Goal: Task Accomplishment & Management: Manage account settings

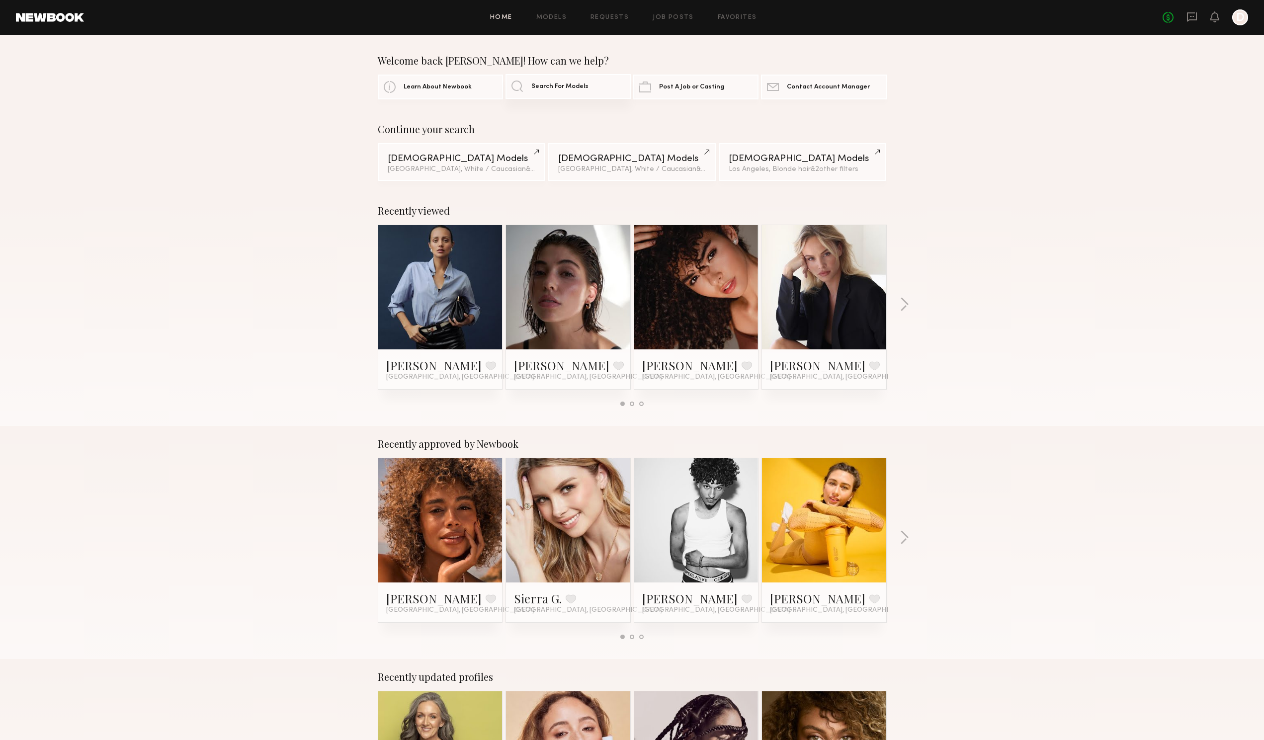
click at [559, 86] on span "Search For Models" at bounding box center [559, 86] width 57 height 6
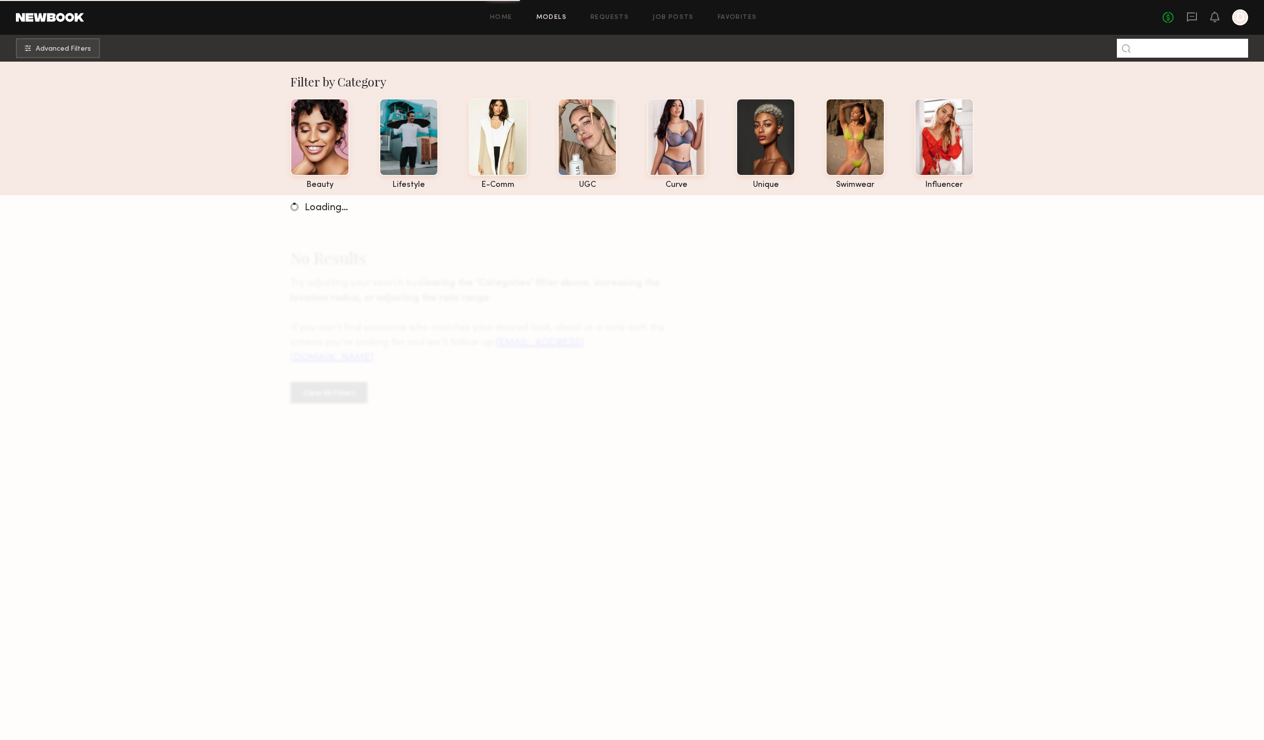
click at [1164, 48] on input at bounding box center [1182, 48] width 131 height 19
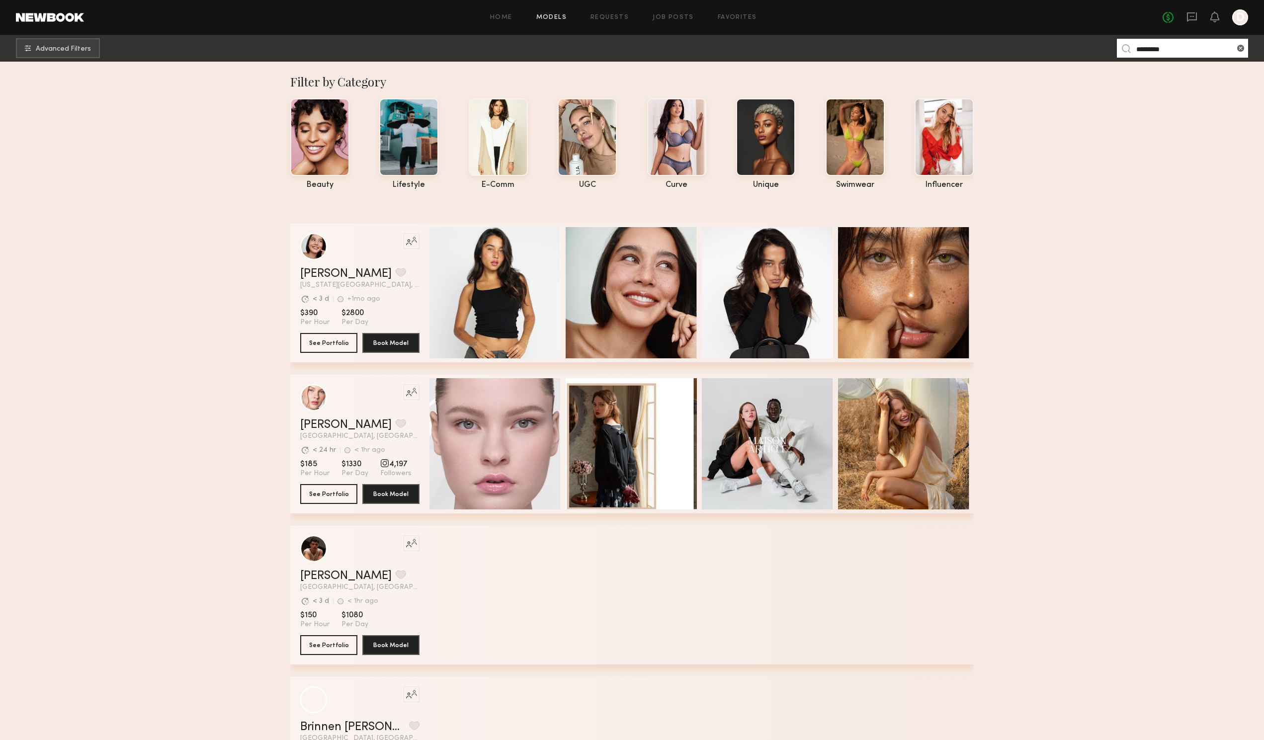
type input "*********"
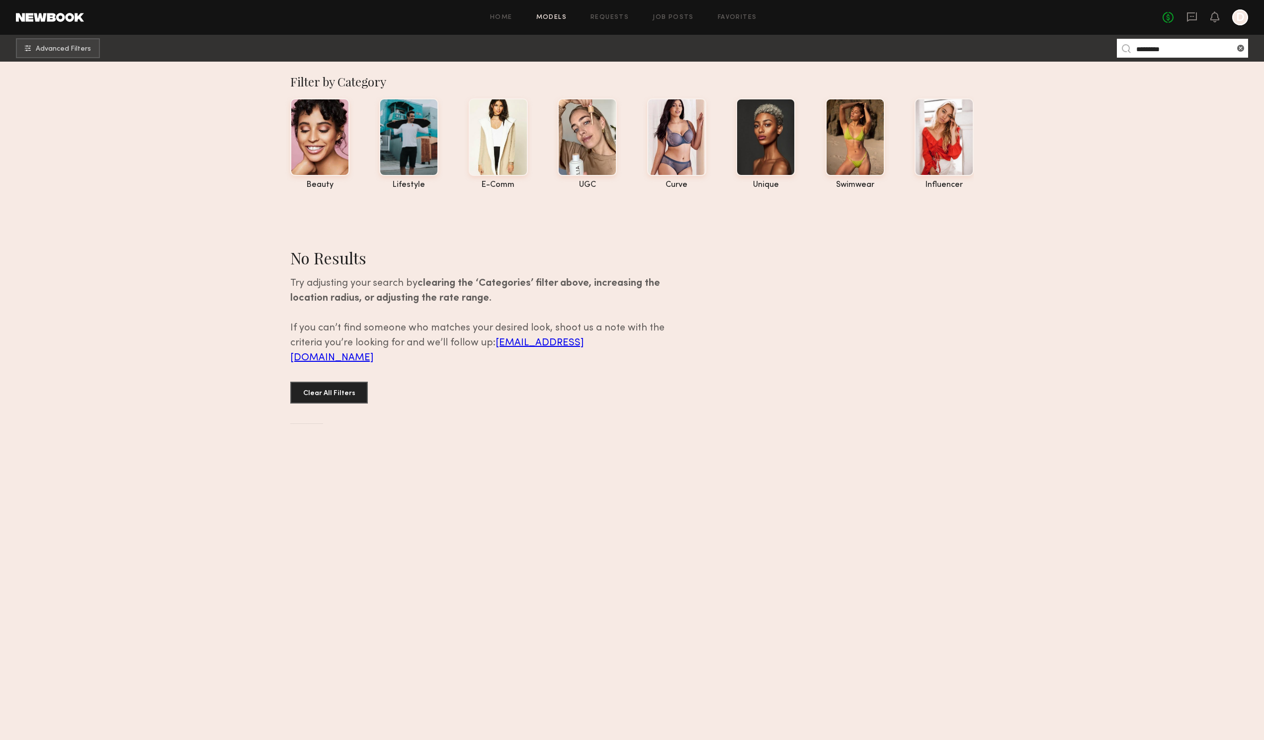
drag, startPoint x: 1164, startPoint y: 48, endPoint x: 1116, endPoint y: 46, distance: 47.7
click at [1116, 46] on nb-browse-subheader "Advanced Filters *********" at bounding box center [632, 48] width 1264 height 27
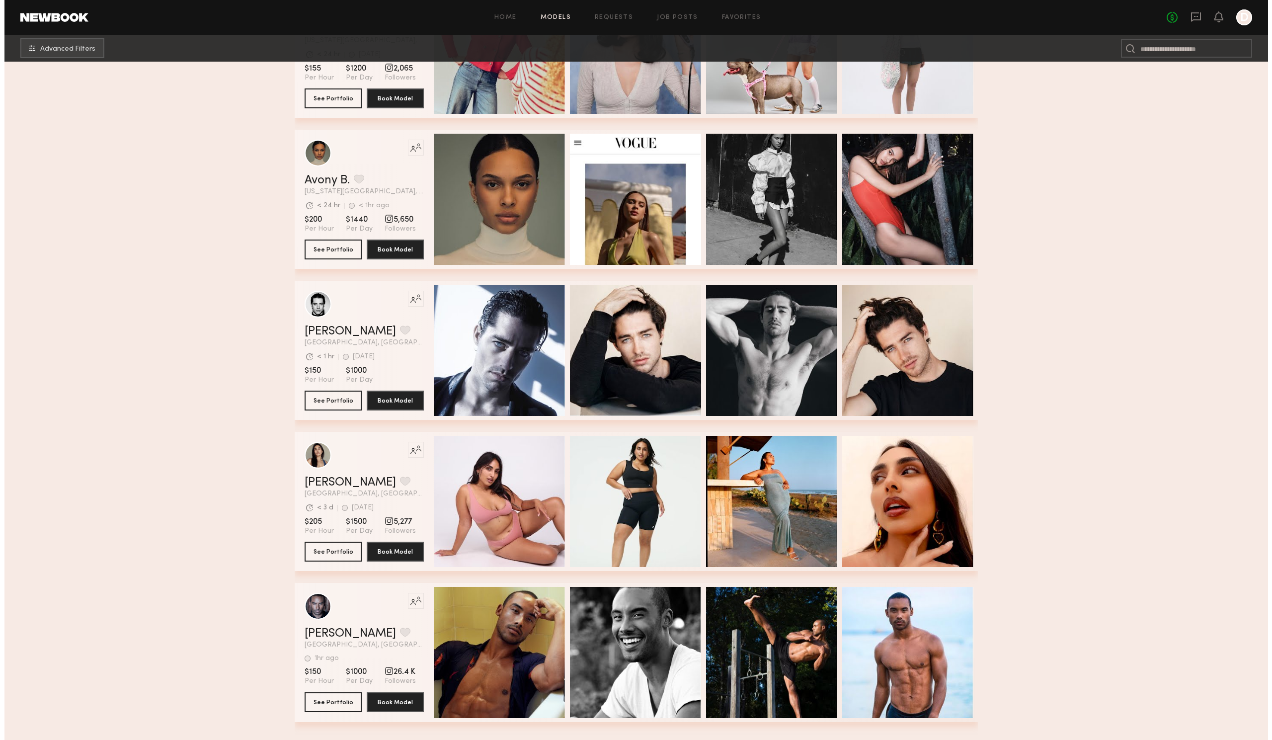
scroll to position [348, 0]
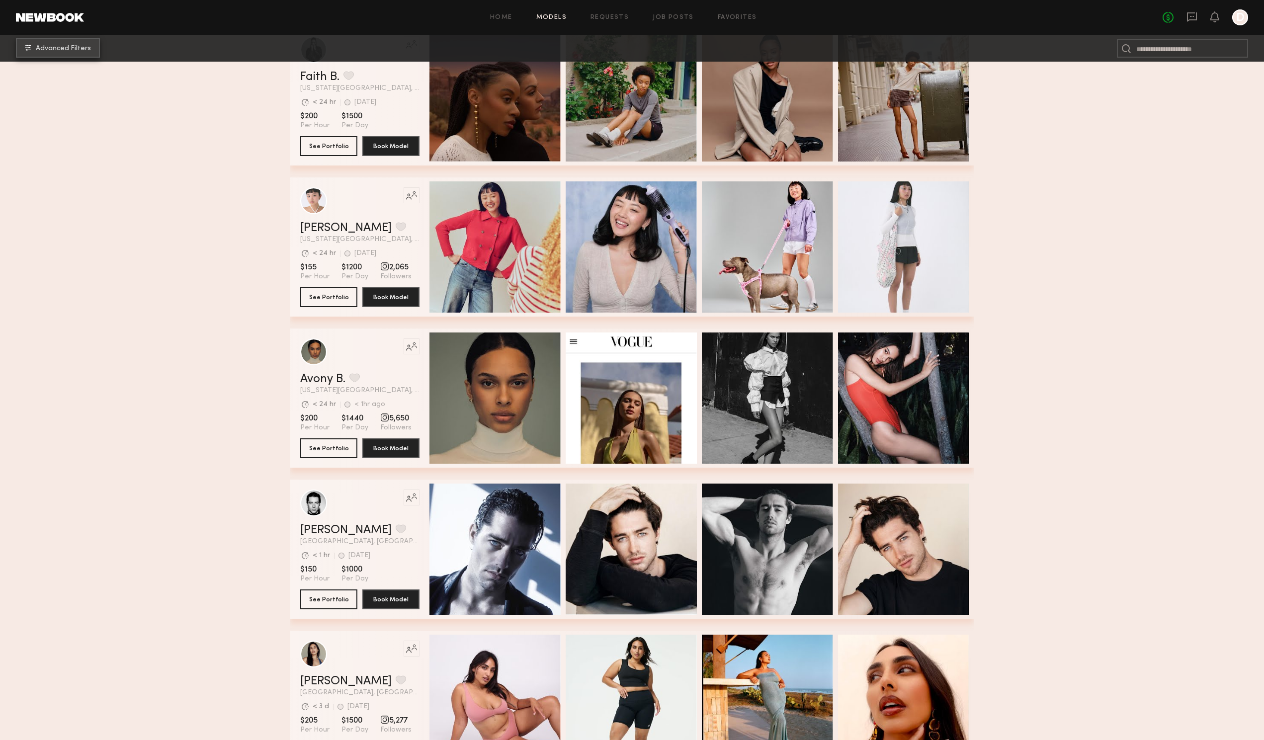
click at [78, 51] on span "Advanced Filters" at bounding box center [63, 48] width 55 height 7
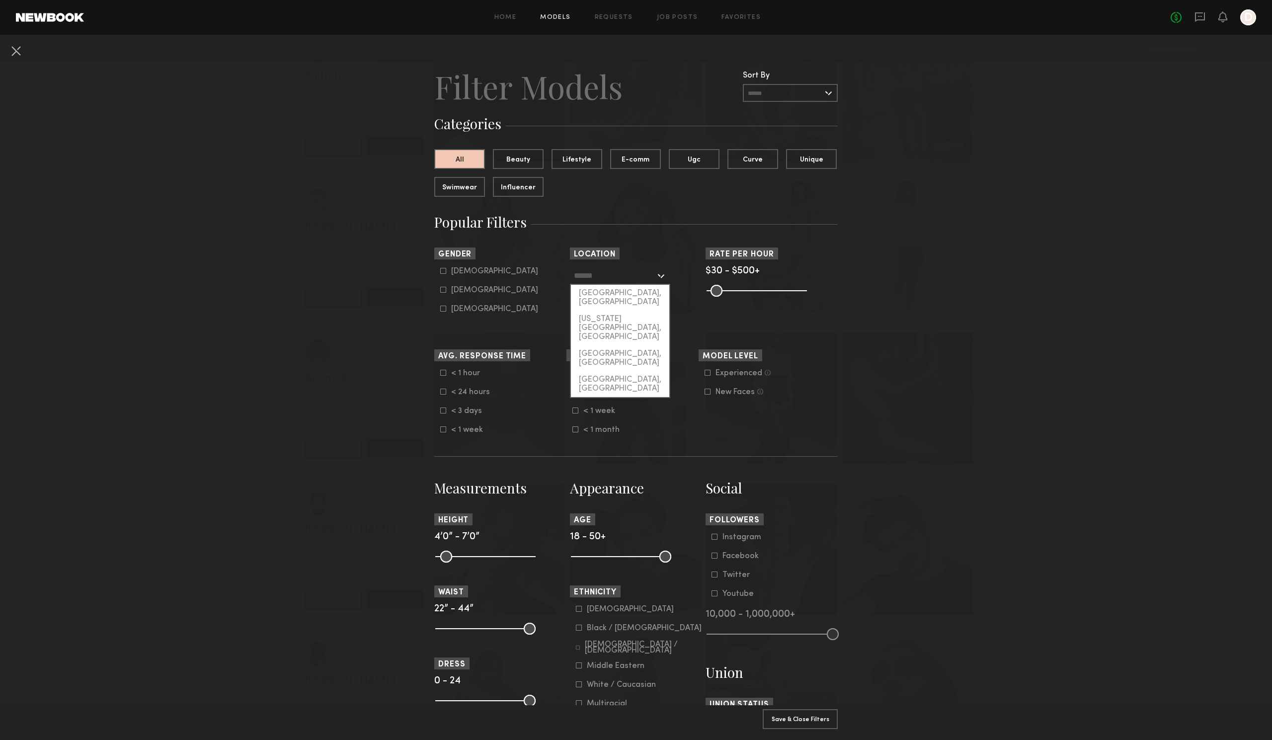
click at [584, 272] on input "text" at bounding box center [614, 275] width 81 height 17
click at [597, 296] on div "[GEOGRAPHIC_DATA], [GEOGRAPHIC_DATA]" at bounding box center [620, 298] width 98 height 26
type input "**********"
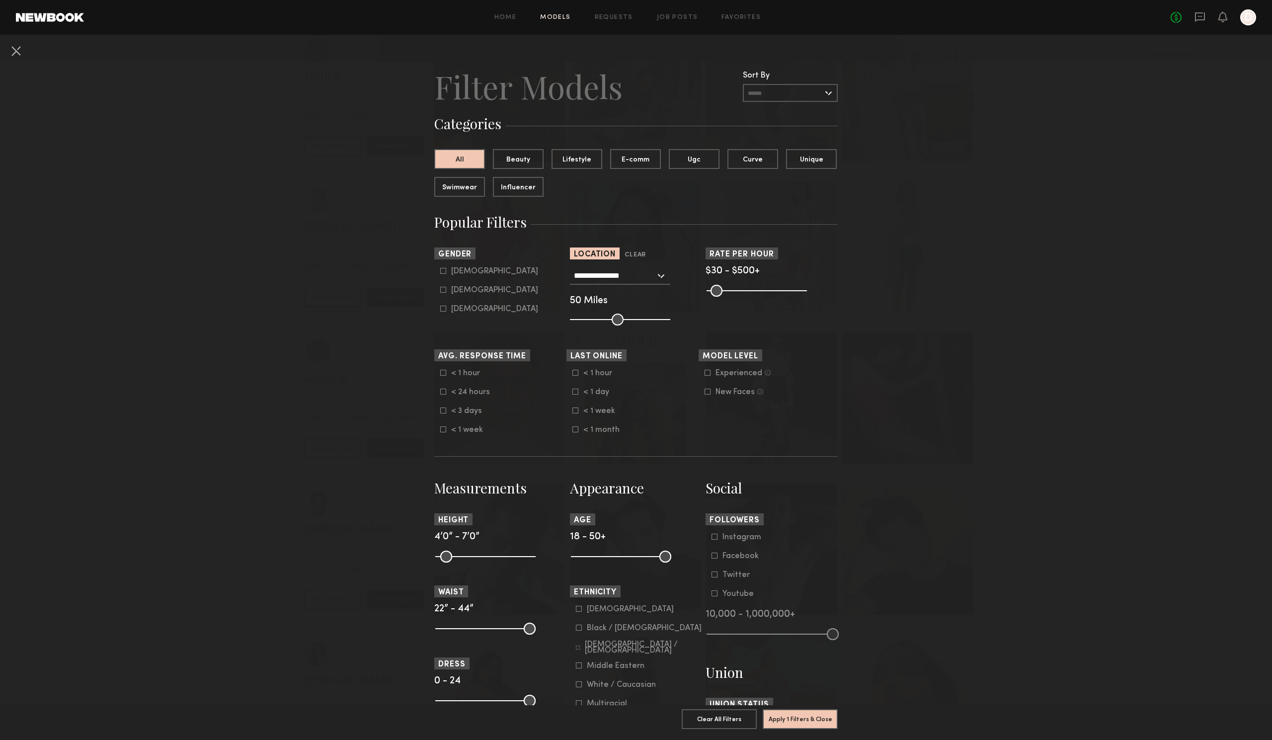
click at [441, 290] on icon at bounding box center [443, 290] width 6 height 6
type input "**"
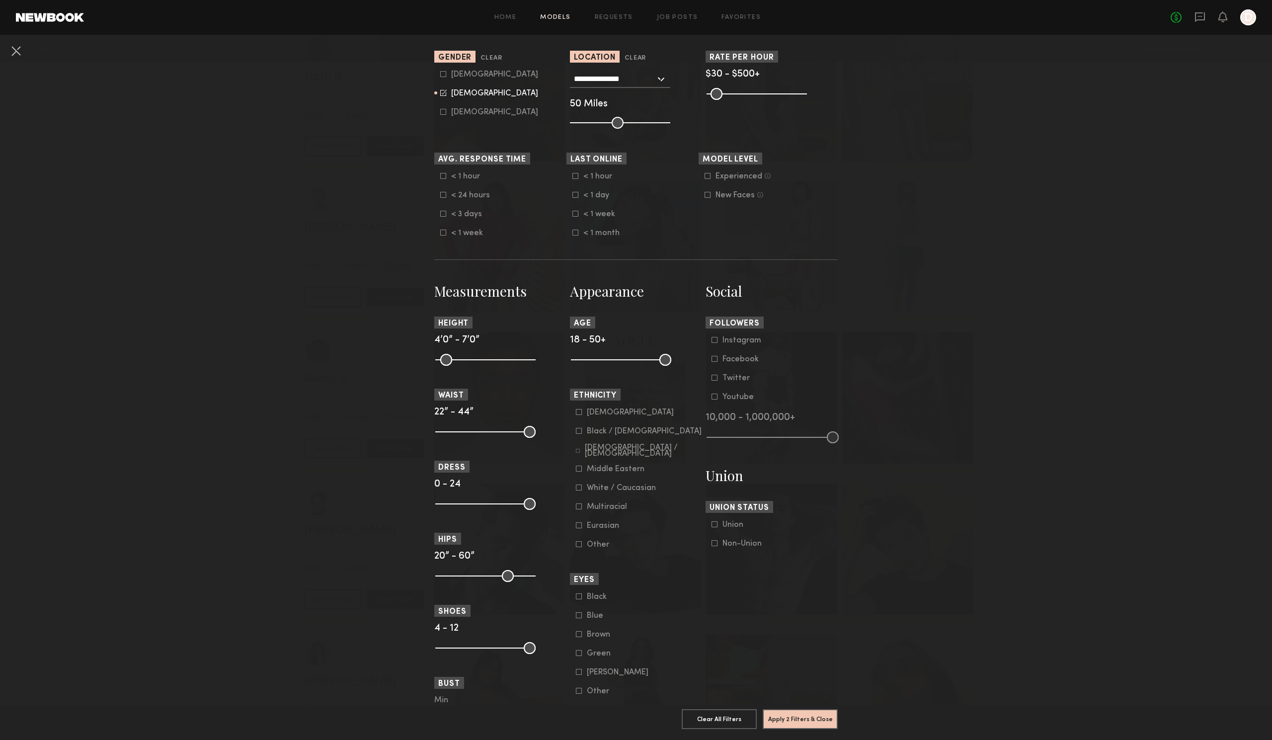
scroll to position [199, 0]
click at [819, 715] on button "Apply 2 Filters & Close" at bounding box center [800, 719] width 75 height 20
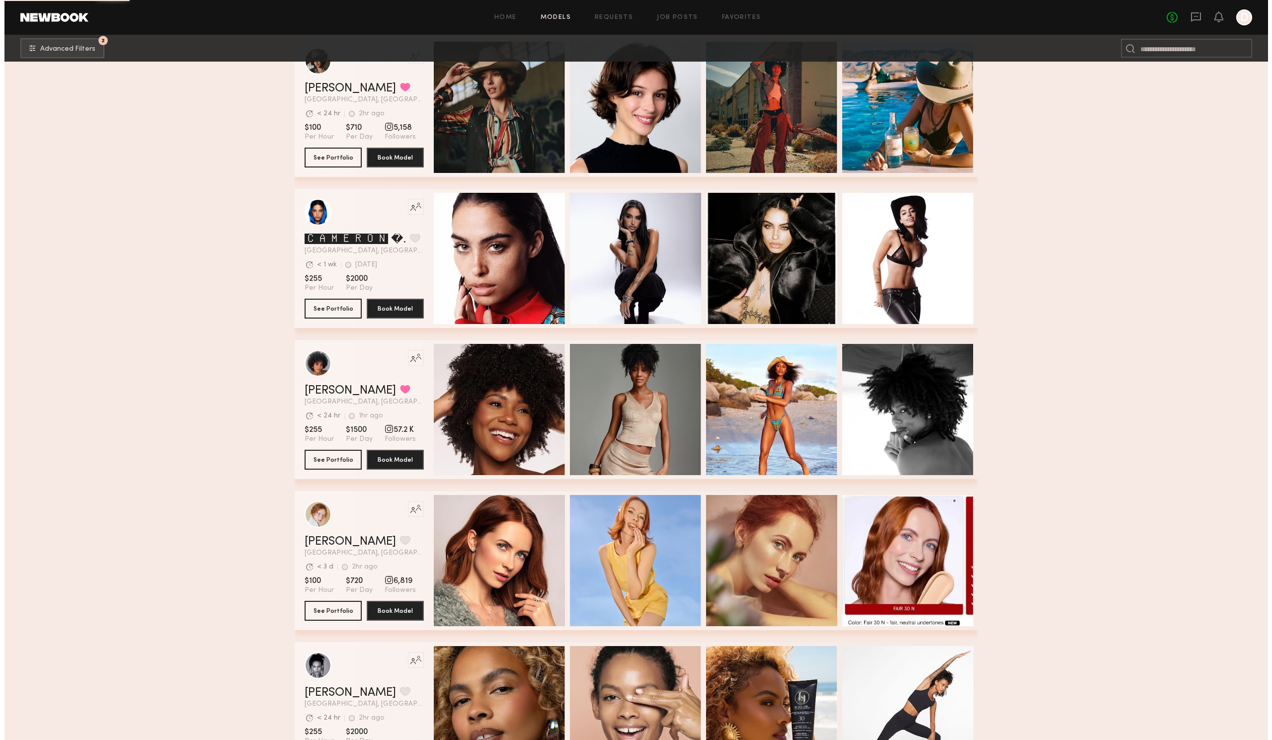
scroll to position [8585, 0]
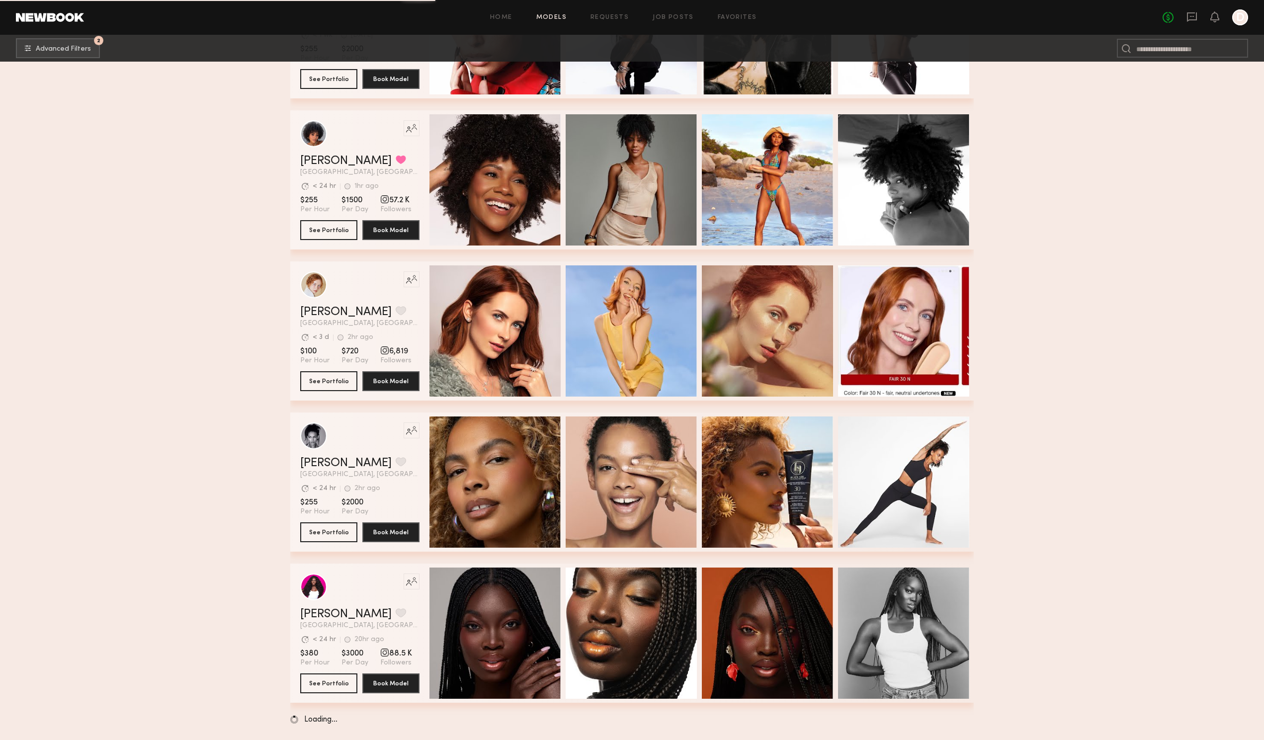
click at [89, 38] on nb-browse-subheader "2 Advanced Filters 2" at bounding box center [632, 48] width 1264 height 27
click at [83, 46] on span "Advanced Filters" at bounding box center [63, 48] width 55 height 7
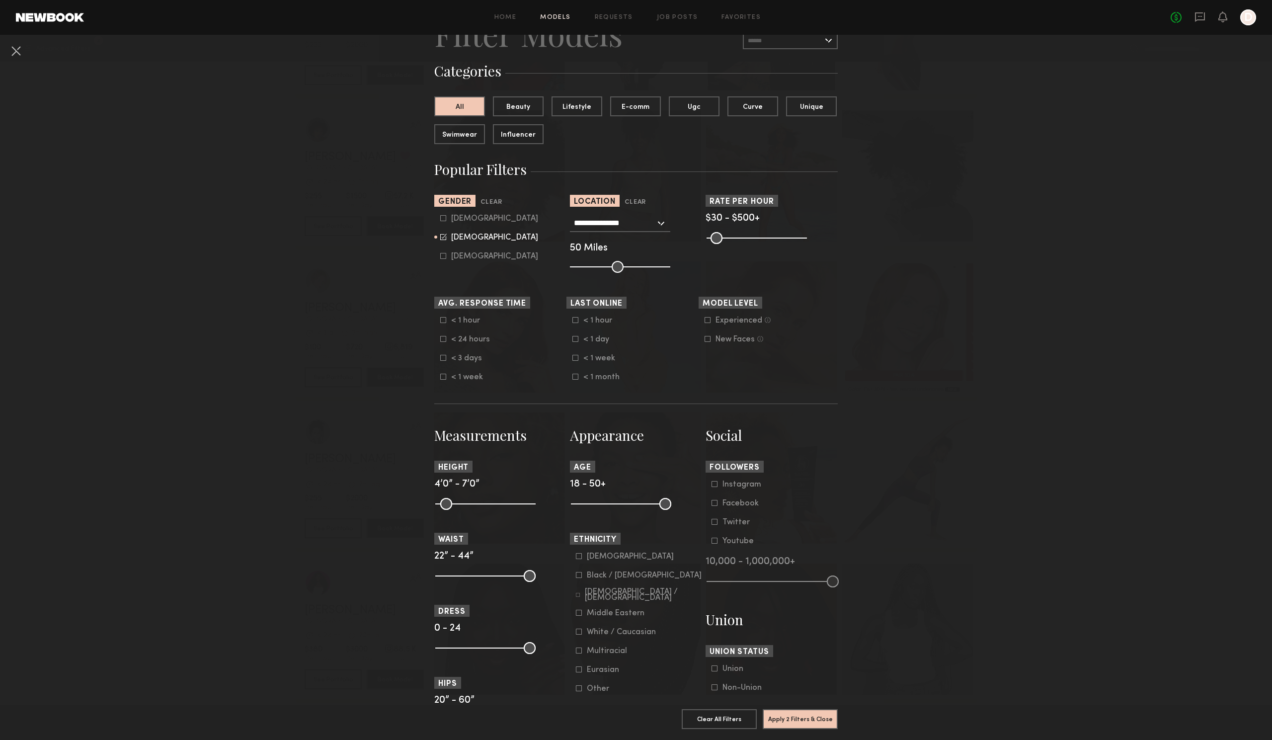
scroll to position [0, 0]
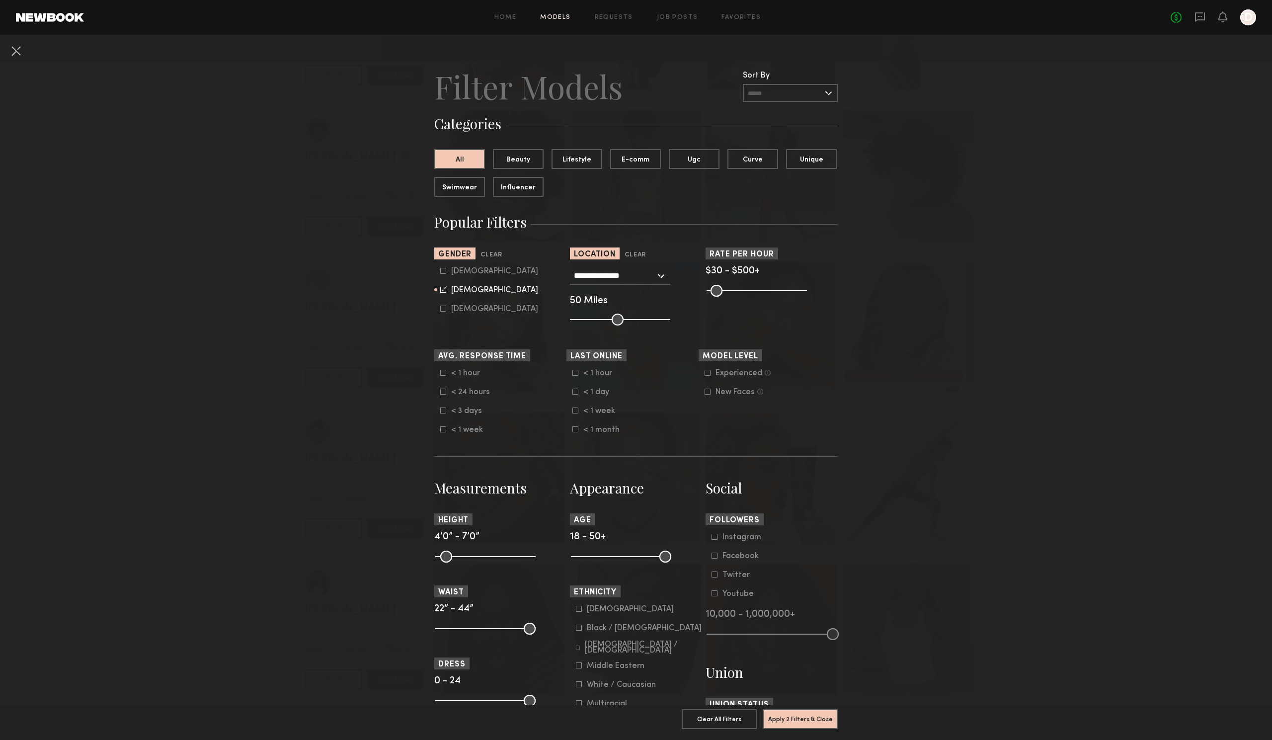
click at [720, 374] on div "Experienced" at bounding box center [739, 373] width 47 height 6
click at [807, 709] on button "Apply 3 Filters & Close" at bounding box center [800, 719] width 75 height 20
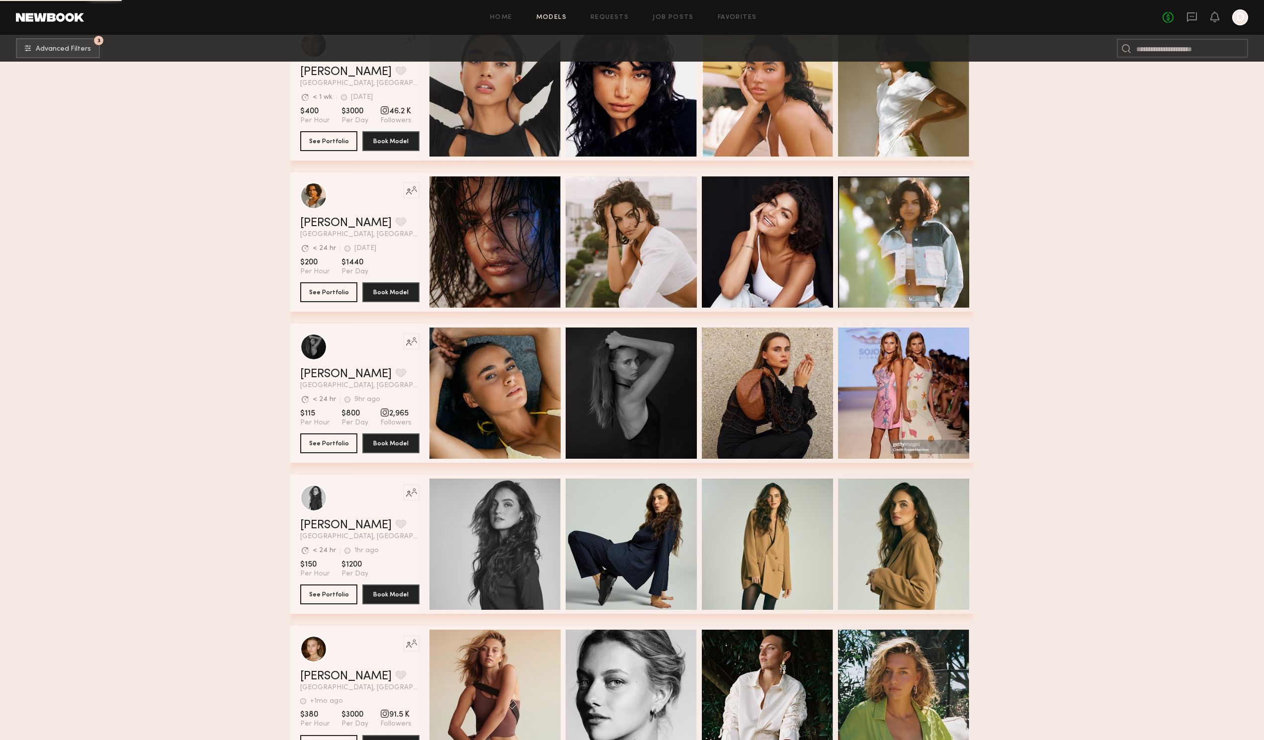
scroll to position [3147, 0]
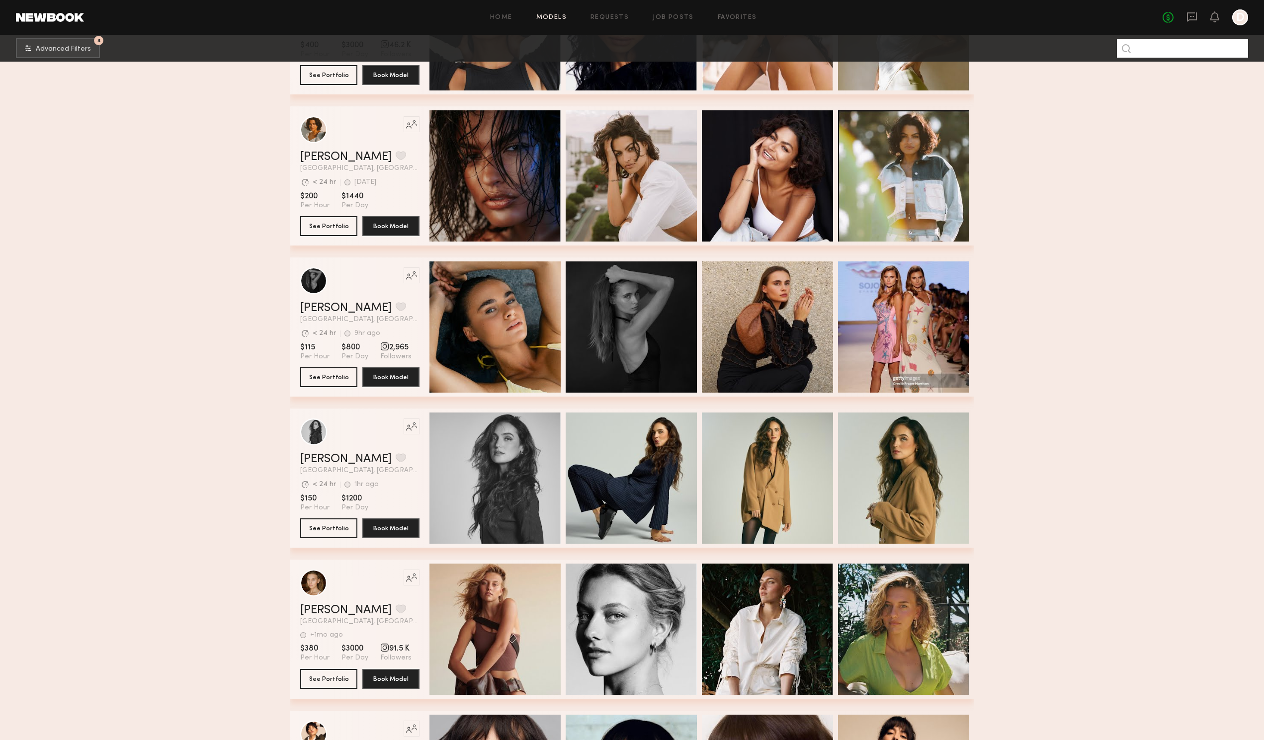
click at [1185, 45] on input at bounding box center [1182, 48] width 131 height 19
type input "*******"
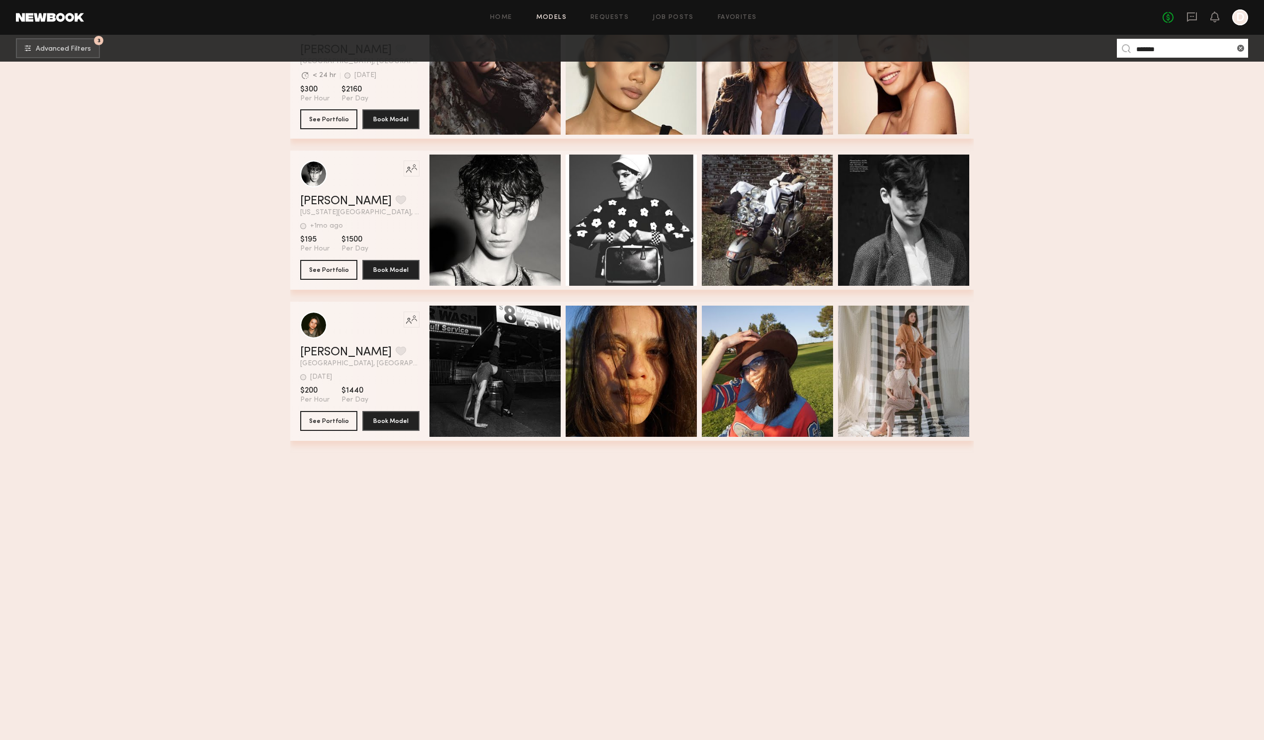
scroll to position [894, 0]
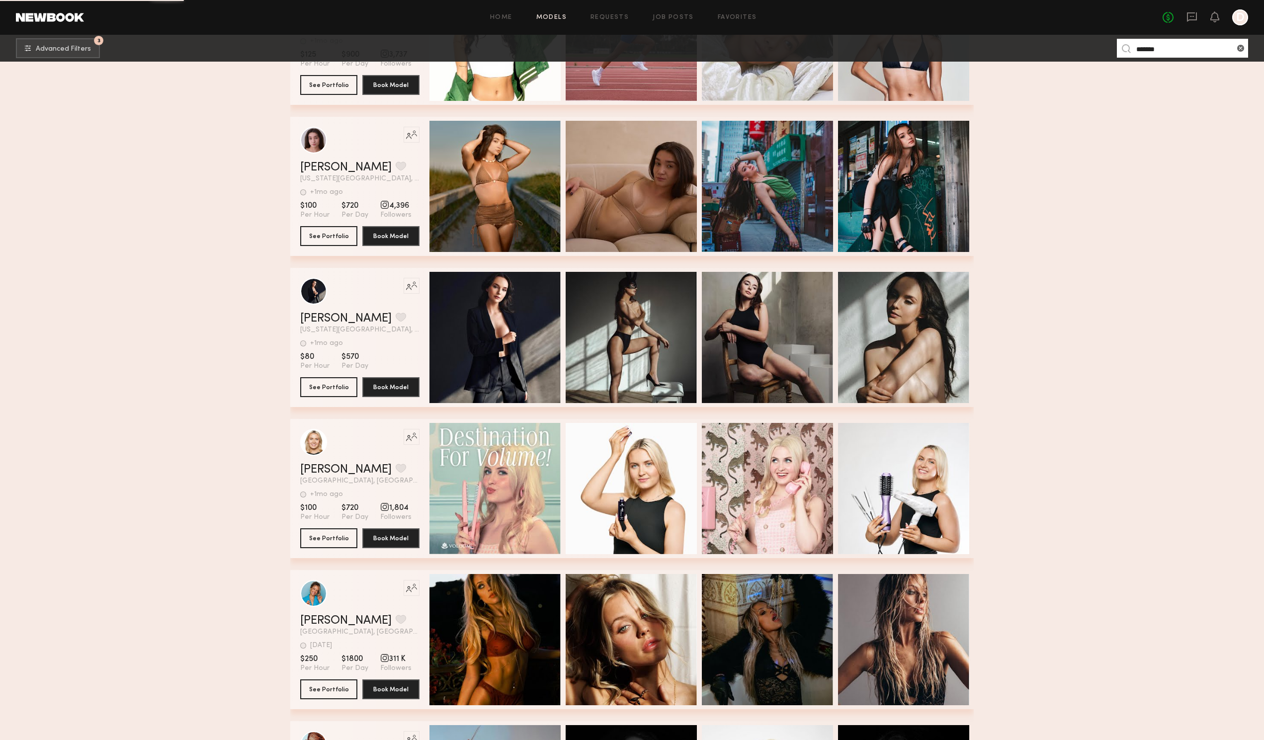
scroll to position [2932, 0]
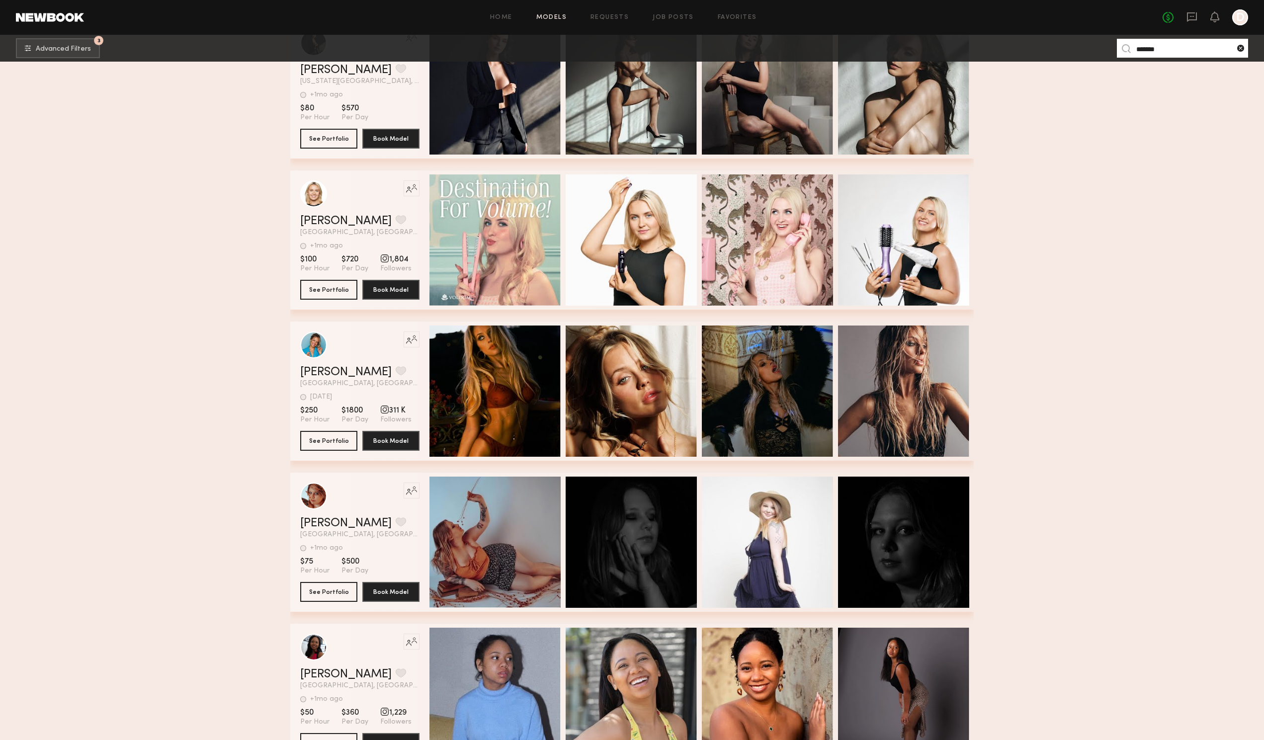
click at [1239, 45] on common-icon at bounding box center [1240, 48] width 10 height 10
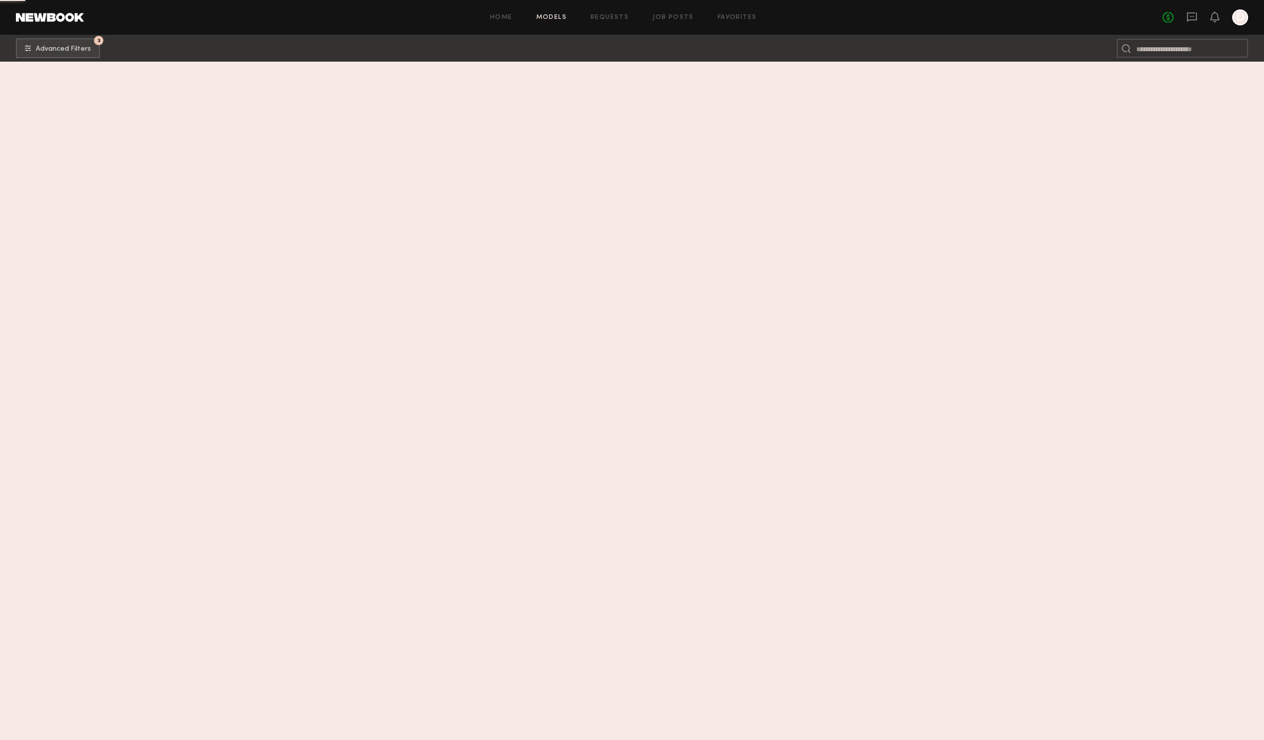
scroll to position [0, 0]
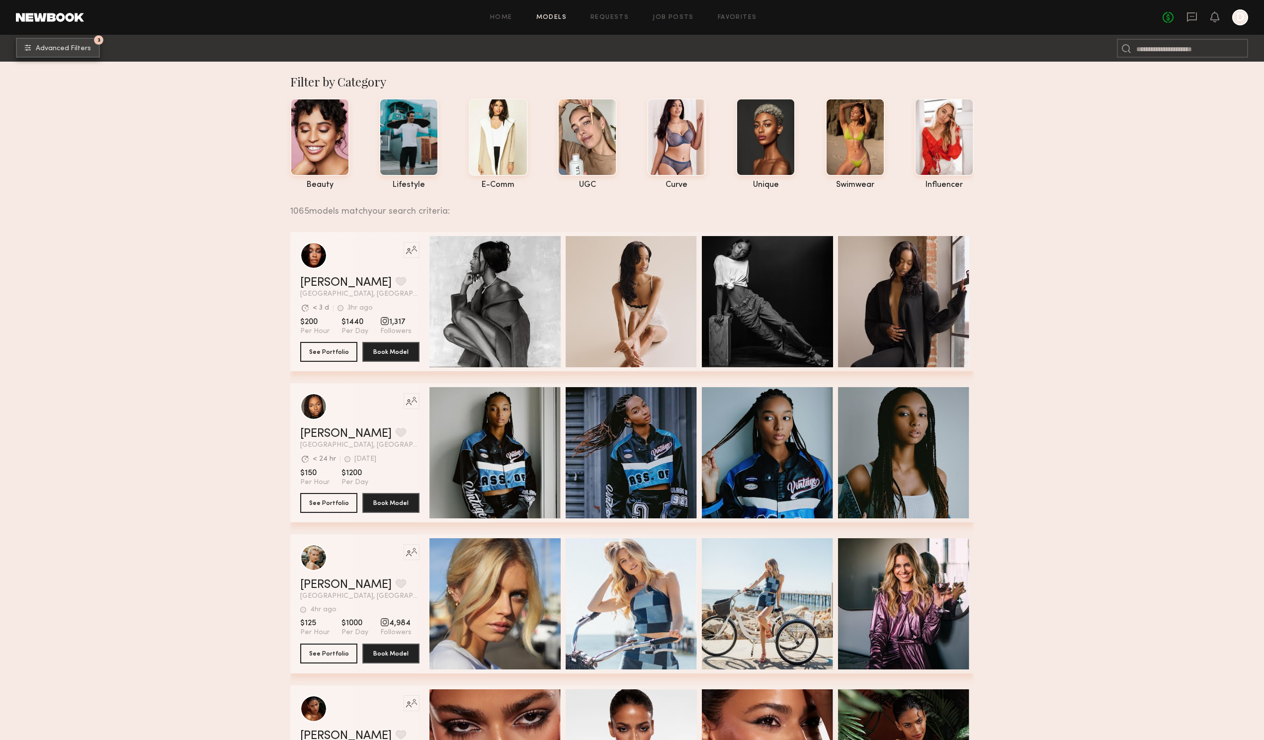
click at [88, 52] on span "Advanced Filters" at bounding box center [63, 48] width 55 height 7
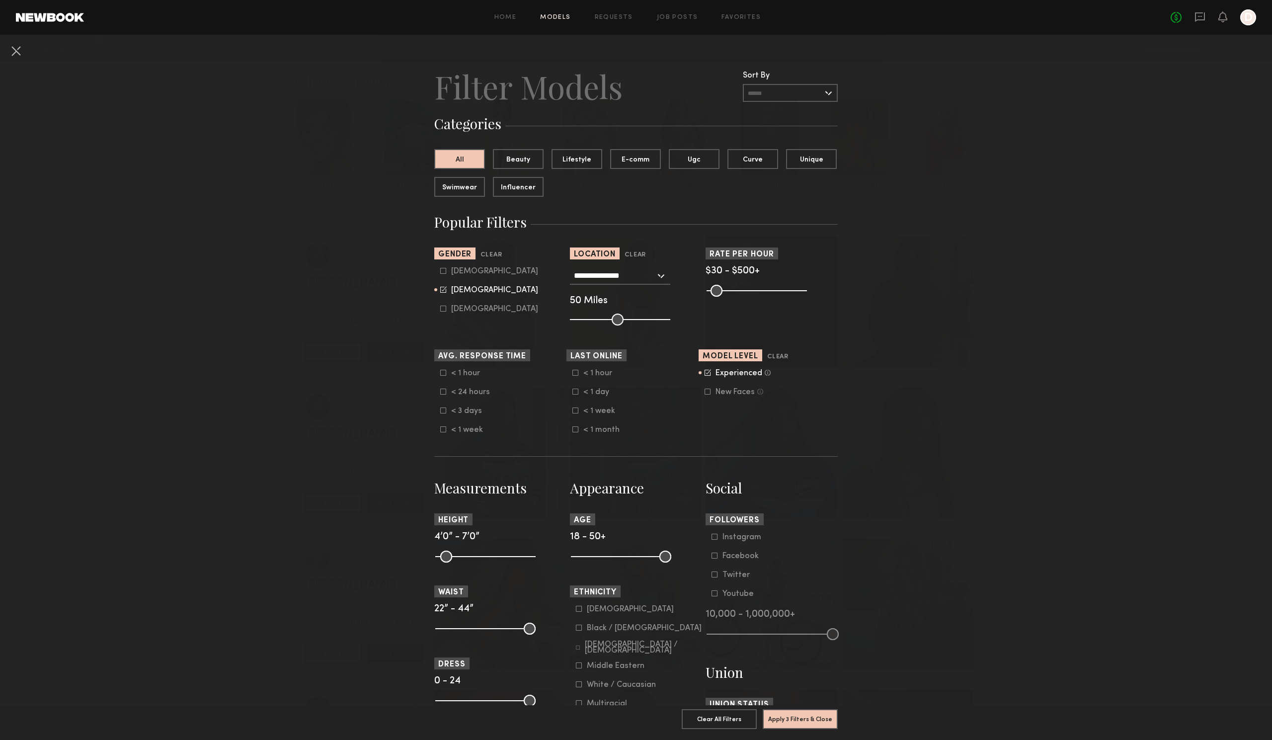
click at [1099, 148] on nb-browse-filters "**********" at bounding box center [636, 580] width 1272 height 1090
click at [20, 52] on button at bounding box center [16, 51] width 16 height 16
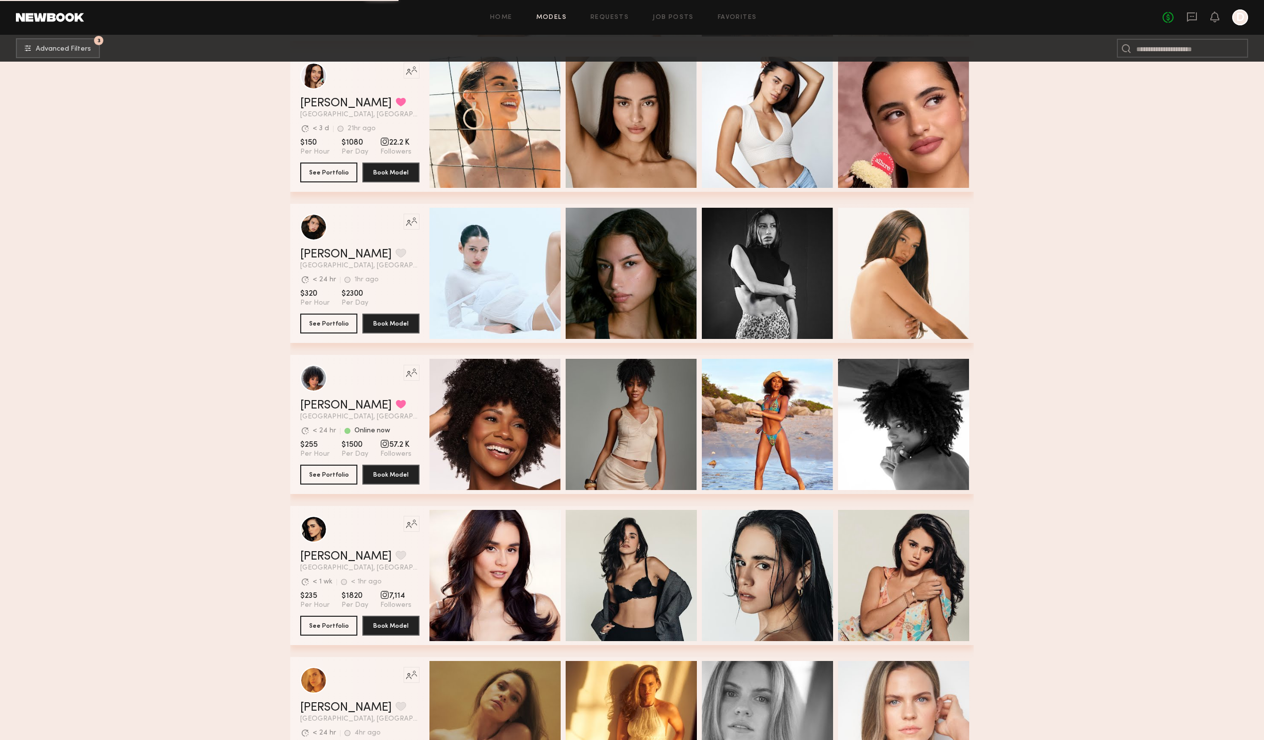
scroll to position [14023, 0]
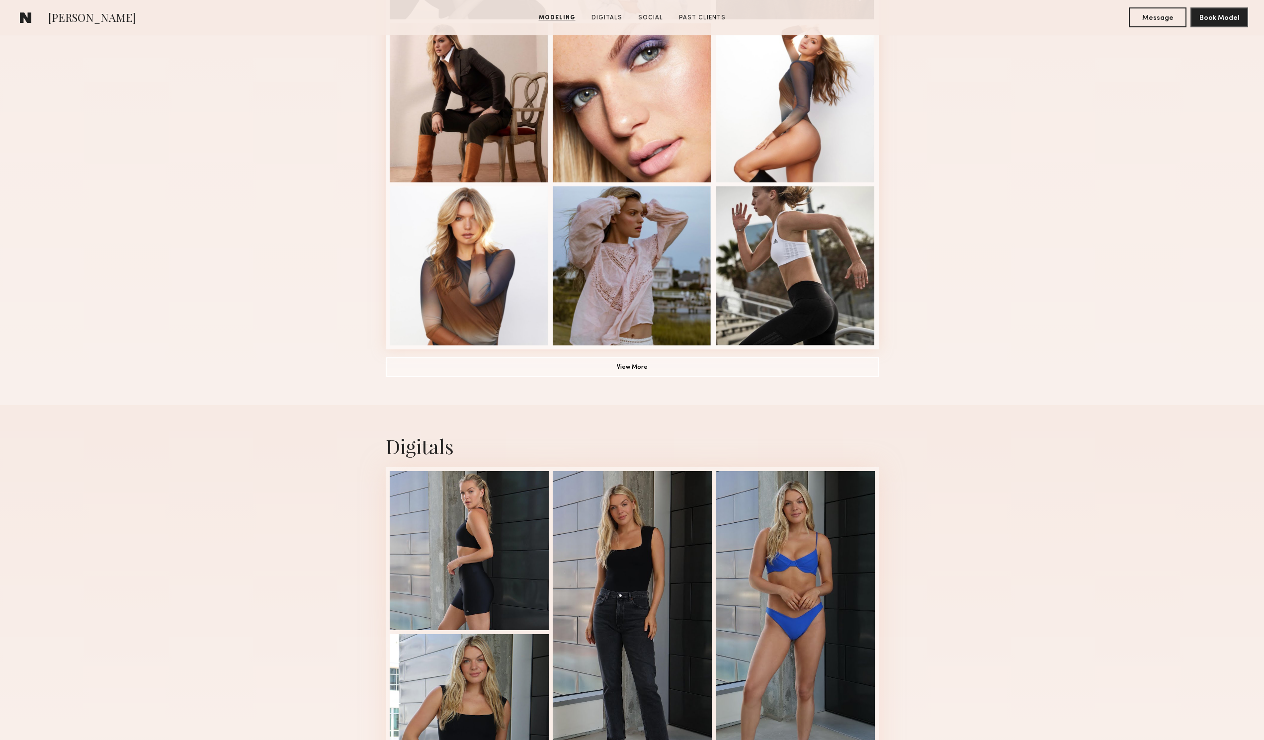
scroll to position [547, 0]
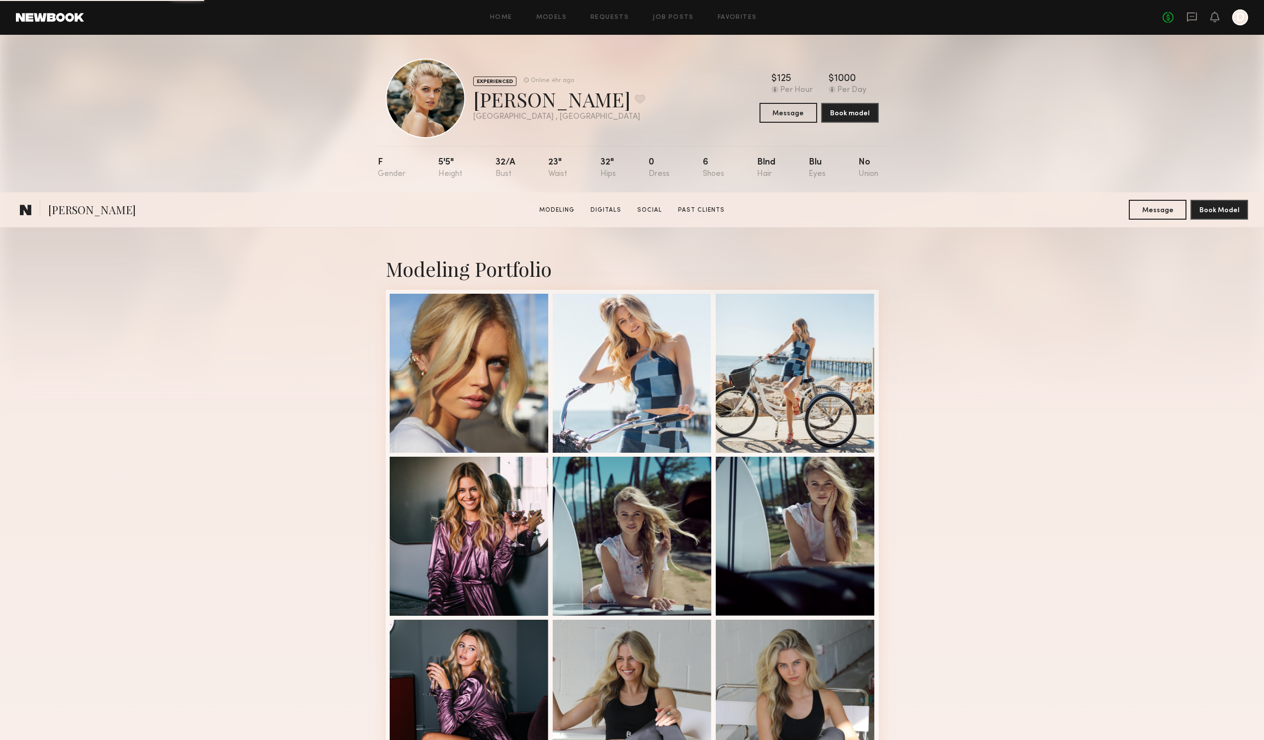
scroll to position [298, 0]
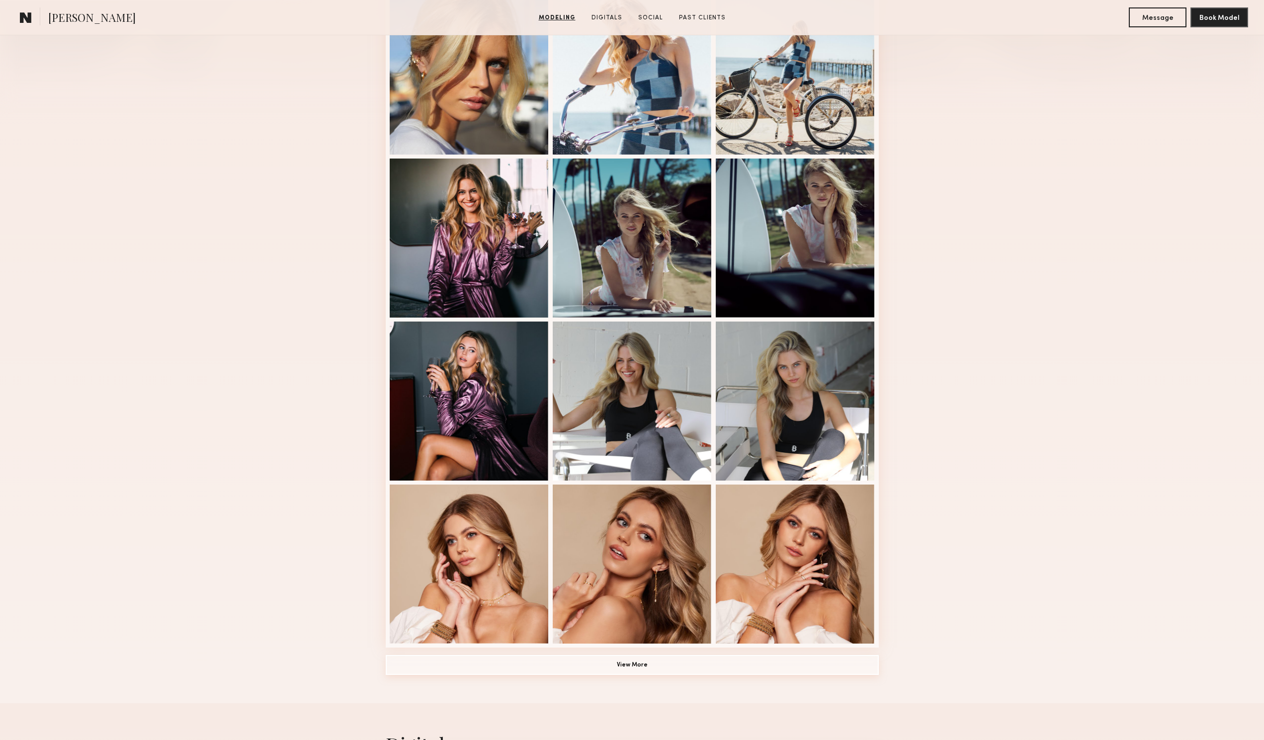
click at [672, 667] on button "View More" at bounding box center [632, 665] width 493 height 20
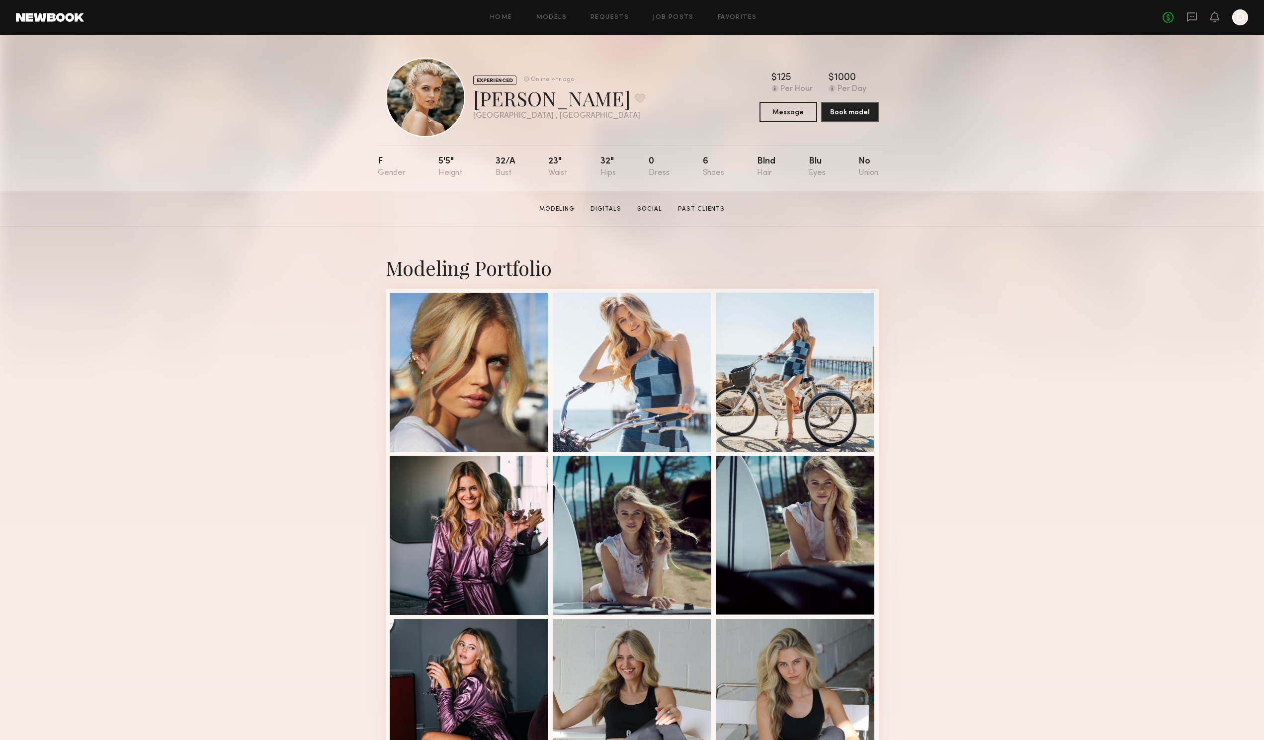
scroll to position [0, 0]
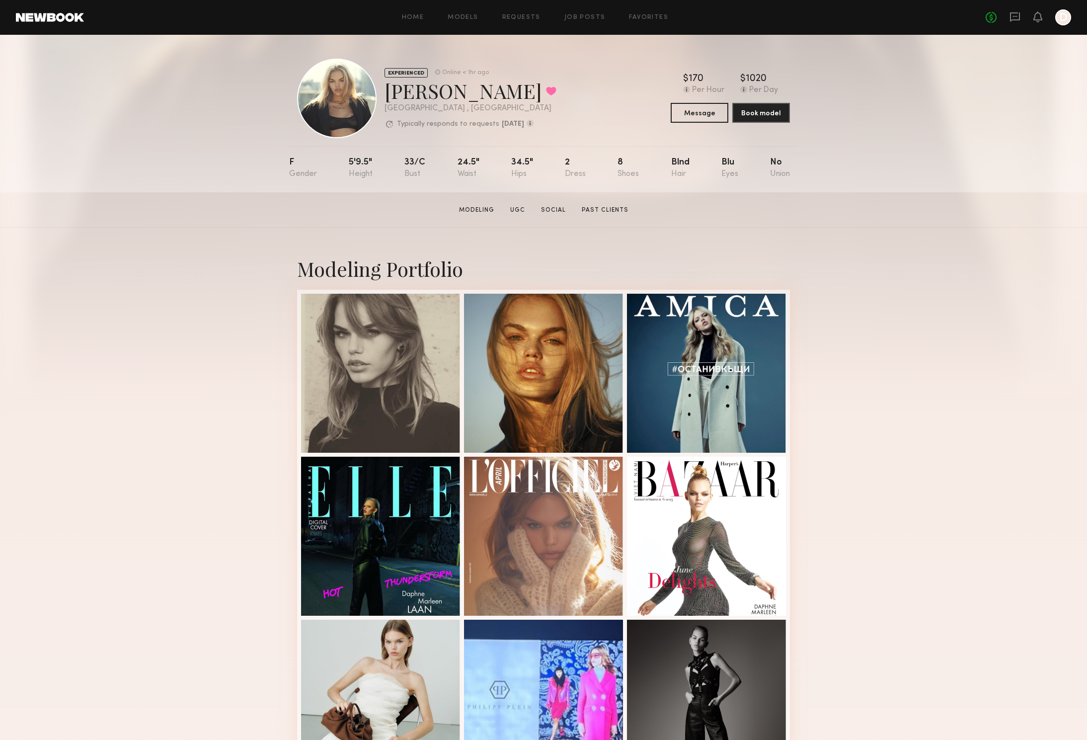
click at [928, 337] on div "Modeling Portfolio View More" at bounding box center [543, 615] width 1087 height 774
click at [912, 373] on div "Modeling Portfolio View More" at bounding box center [543, 615] width 1087 height 774
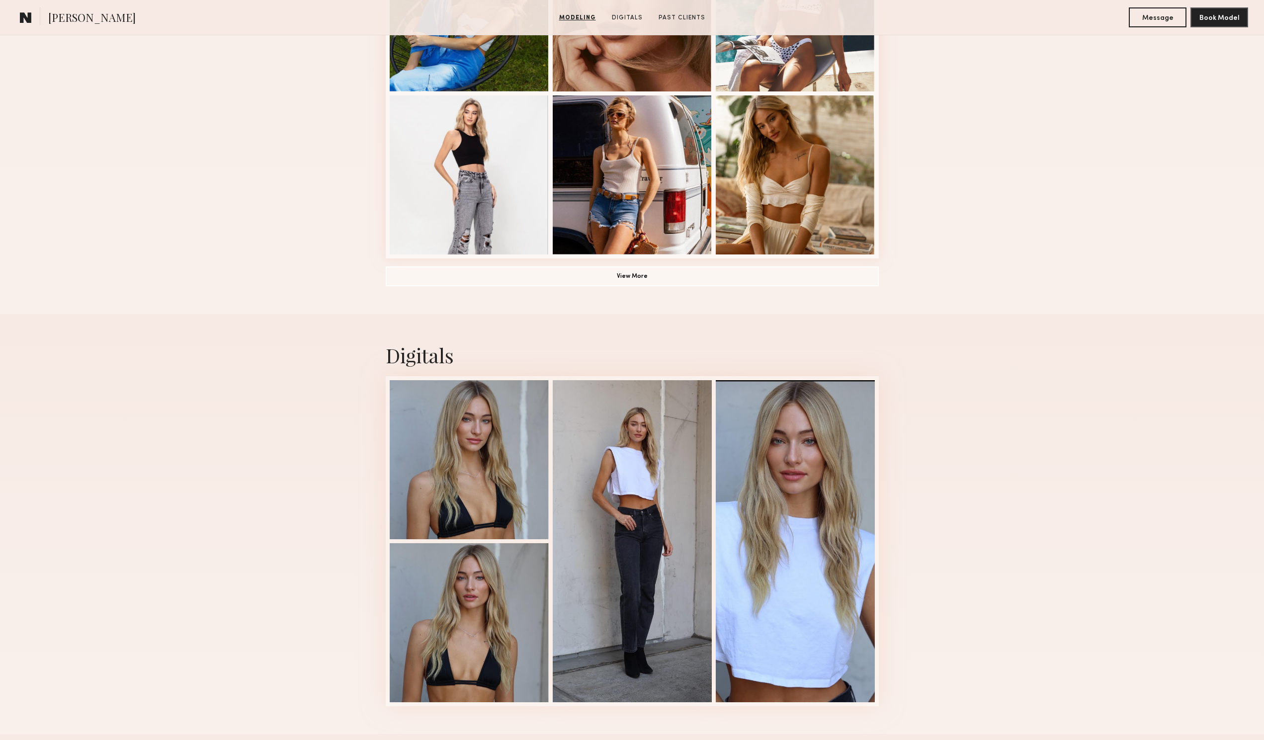
scroll to position [646, 0]
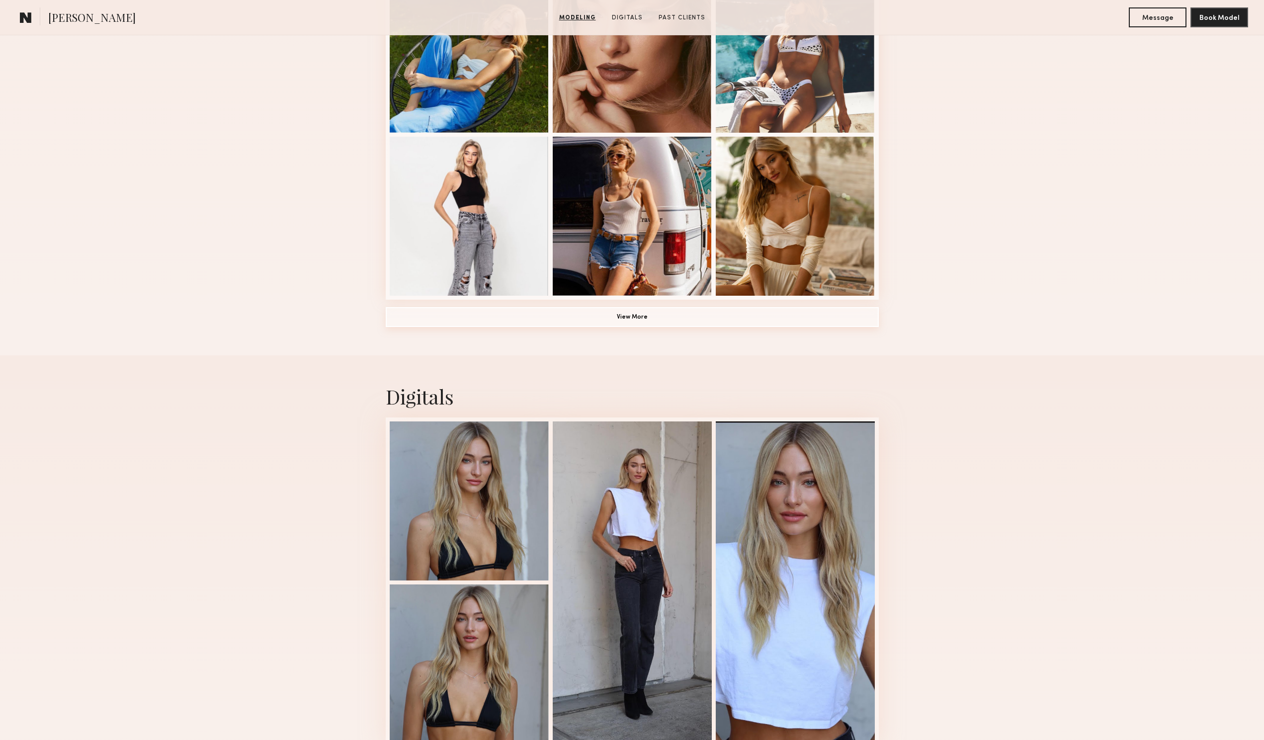
click at [604, 323] on button "View More" at bounding box center [632, 317] width 493 height 20
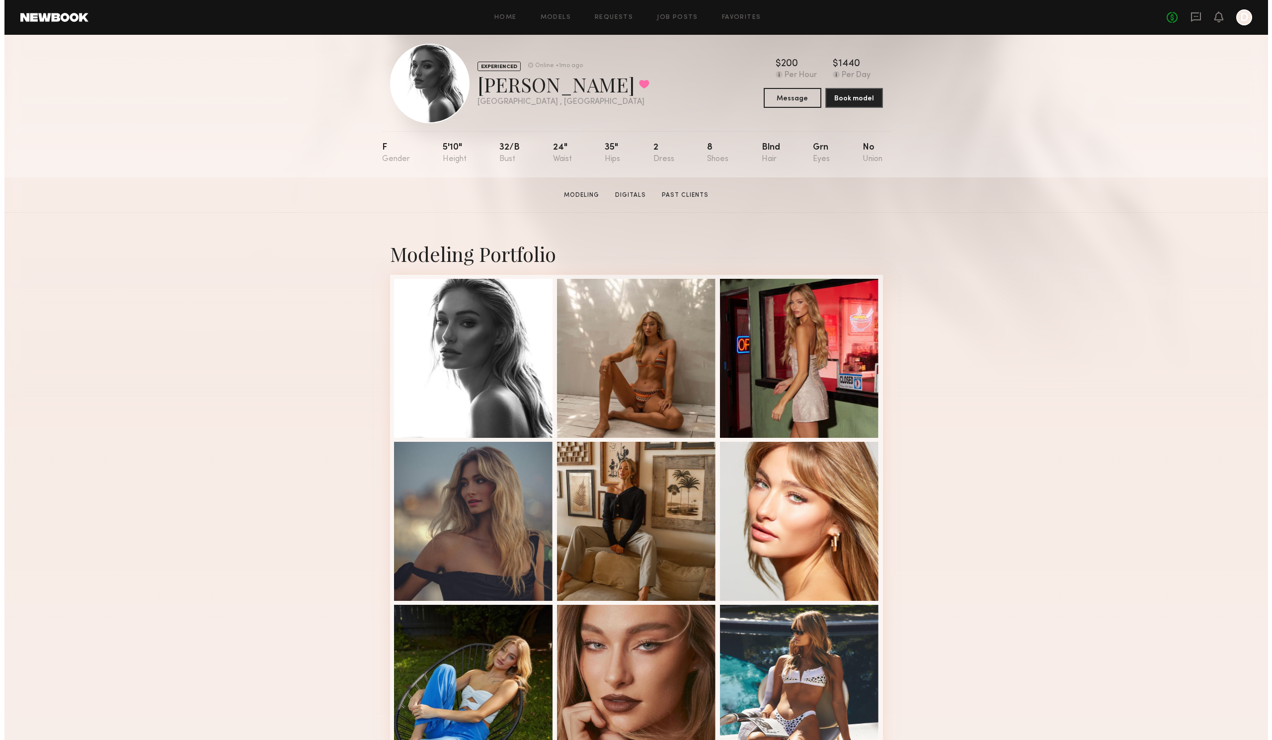
scroll to position [0, 0]
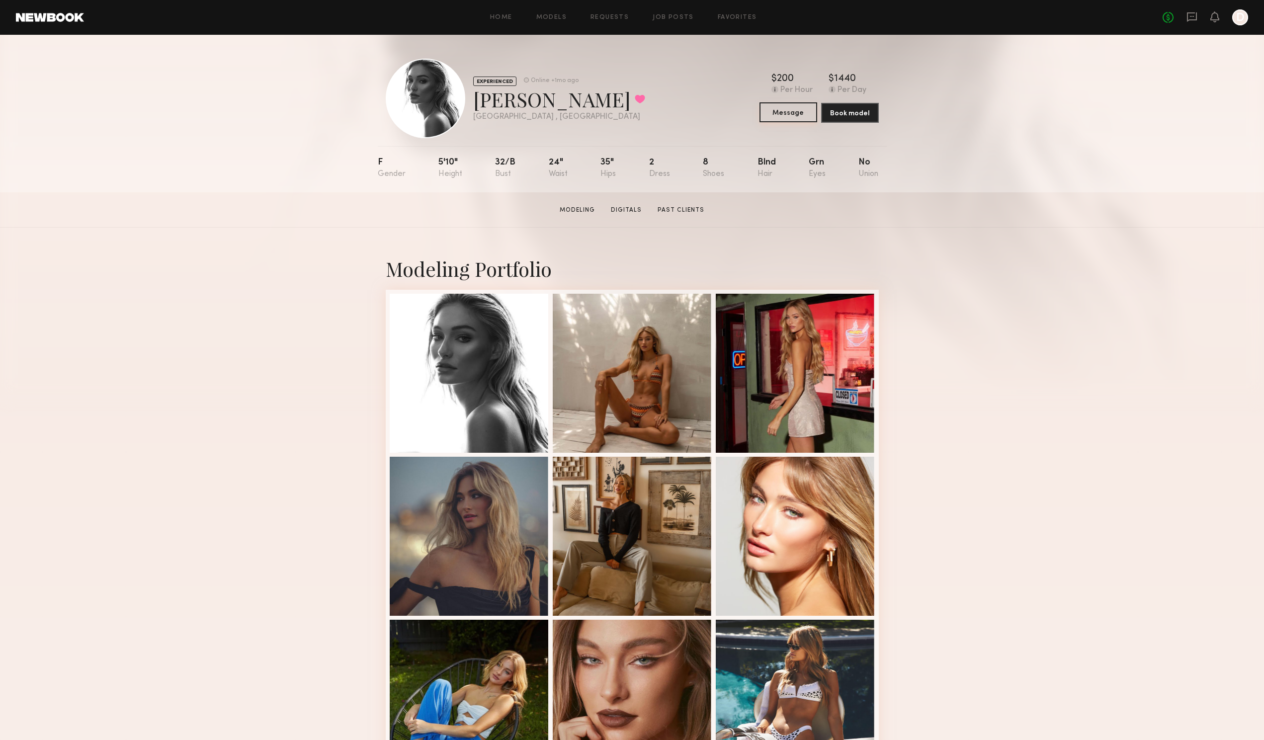
click at [784, 119] on button "Message" at bounding box center [788, 112] width 58 height 20
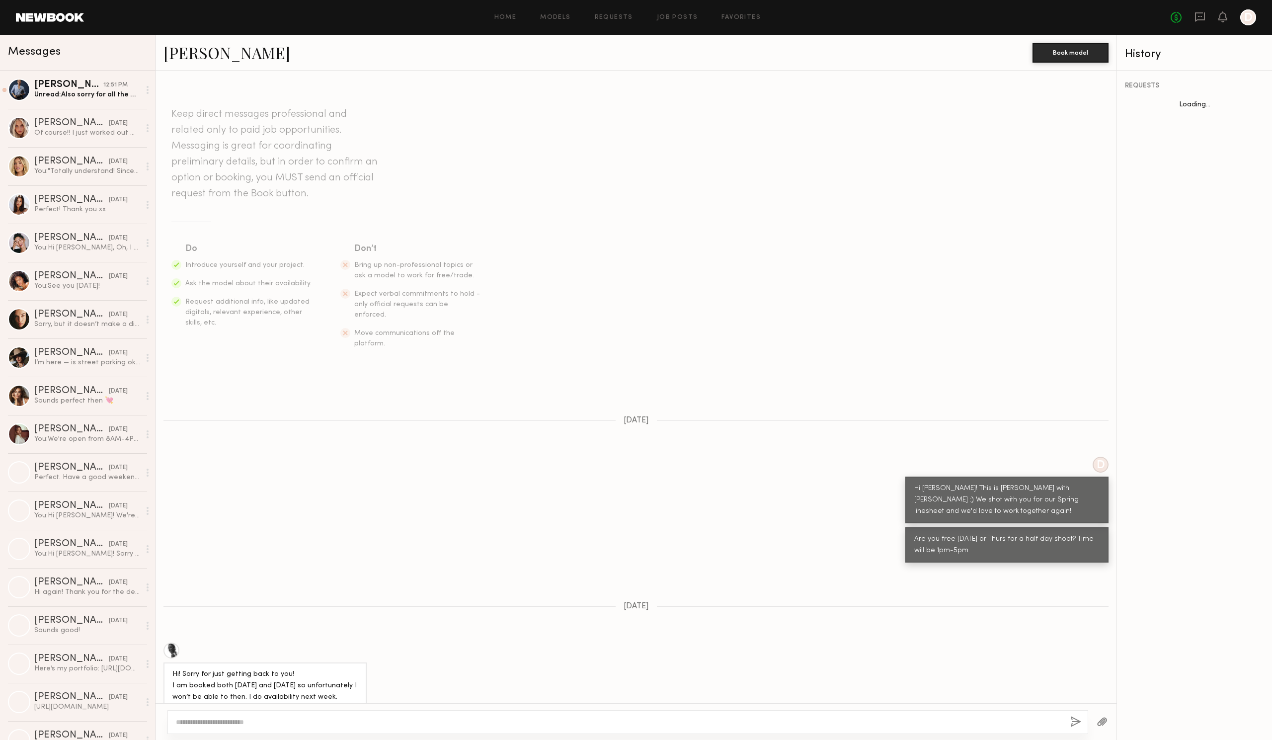
scroll to position [452, 0]
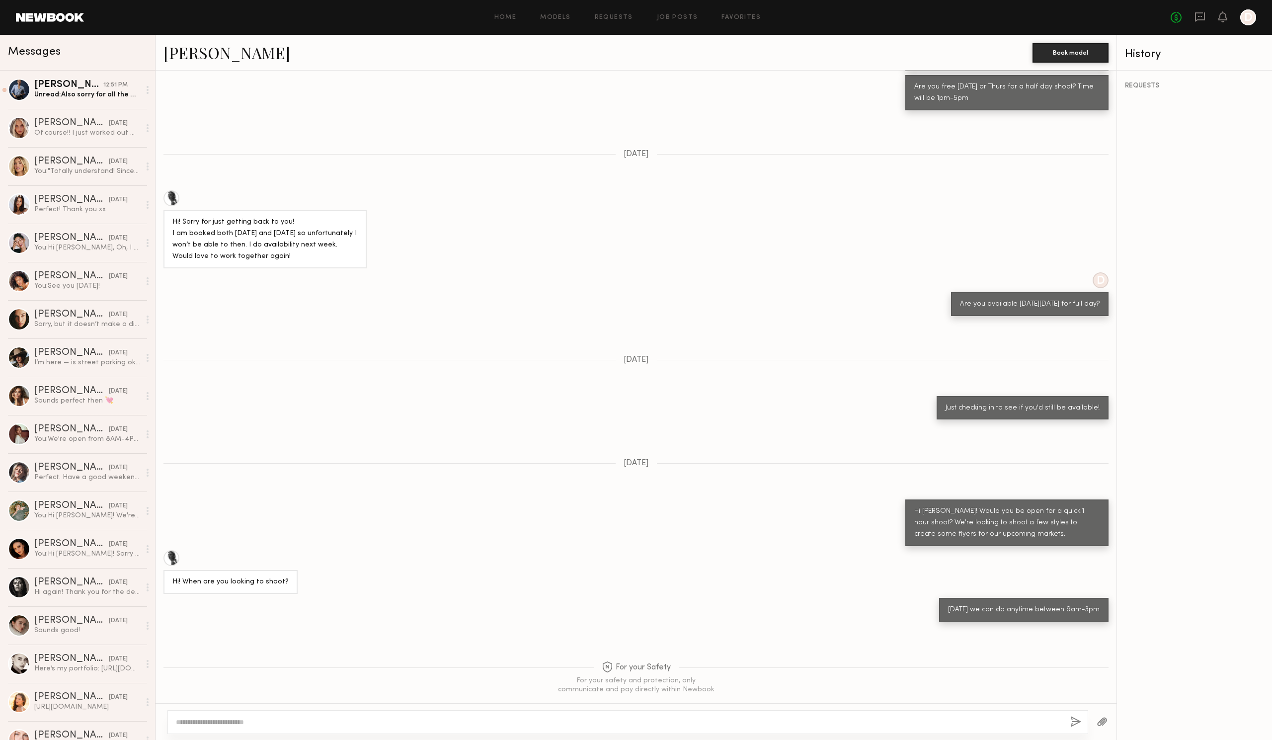
click at [424, 727] on div at bounding box center [627, 722] width 921 height 24
click at [729, 598] on div "Next Wed we can do anytime between 9am-3pm" at bounding box center [636, 610] width 961 height 24
click at [439, 727] on div at bounding box center [627, 722] width 921 height 24
click at [462, 716] on div at bounding box center [627, 722] width 921 height 24
click at [463, 717] on div at bounding box center [627, 722] width 921 height 24
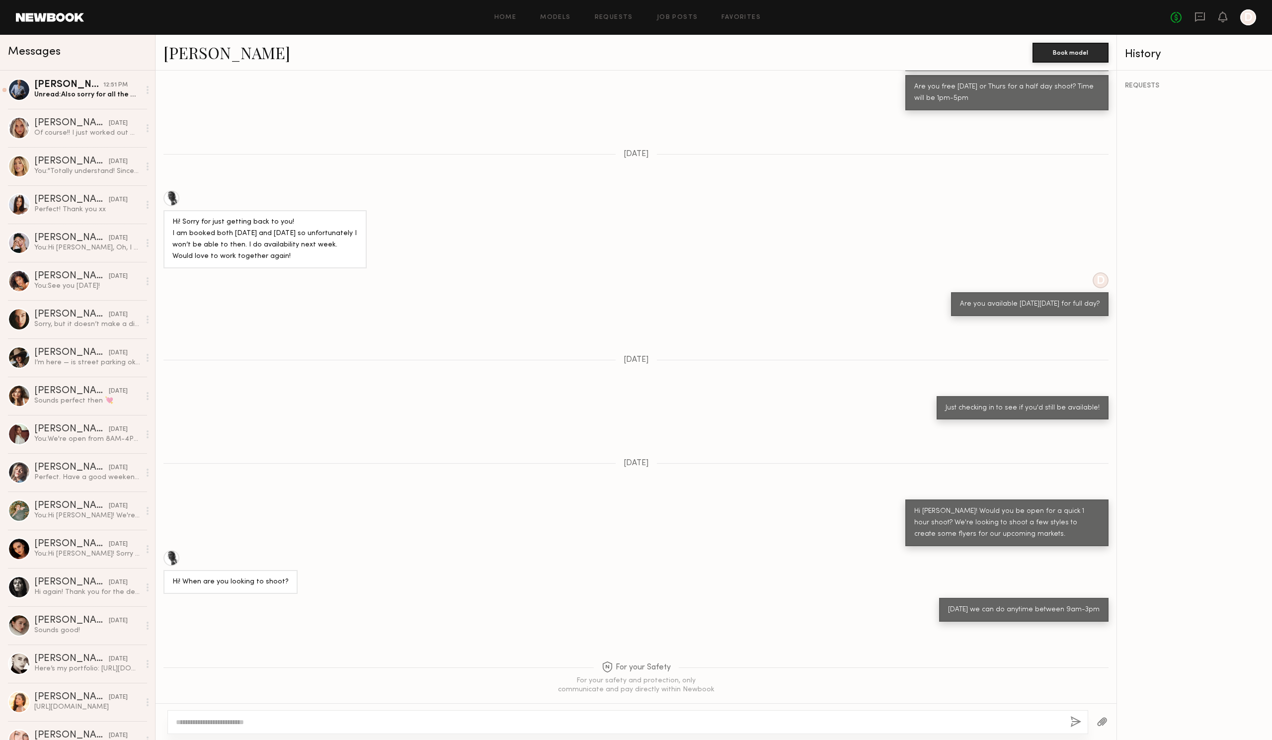
click at [671, 550] on div "Hi! When are you looking to shoot?" at bounding box center [636, 572] width 961 height 44
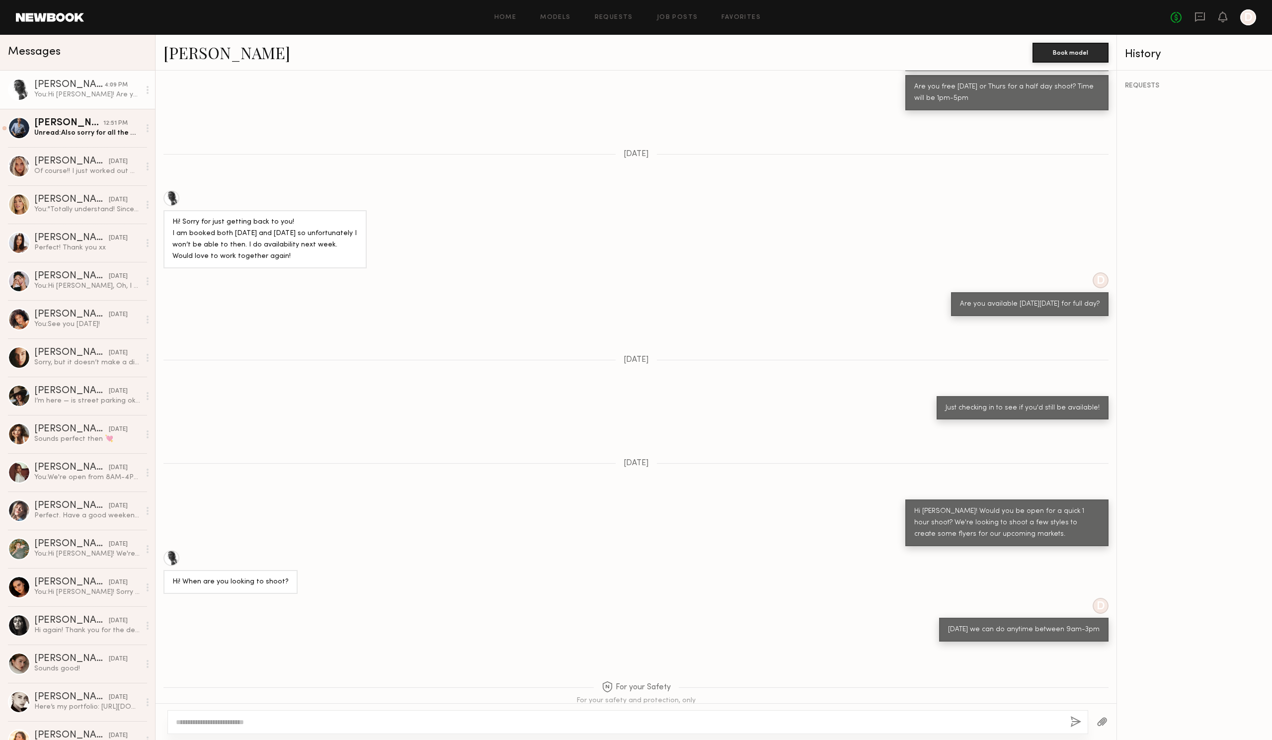
scroll to position [655, 0]
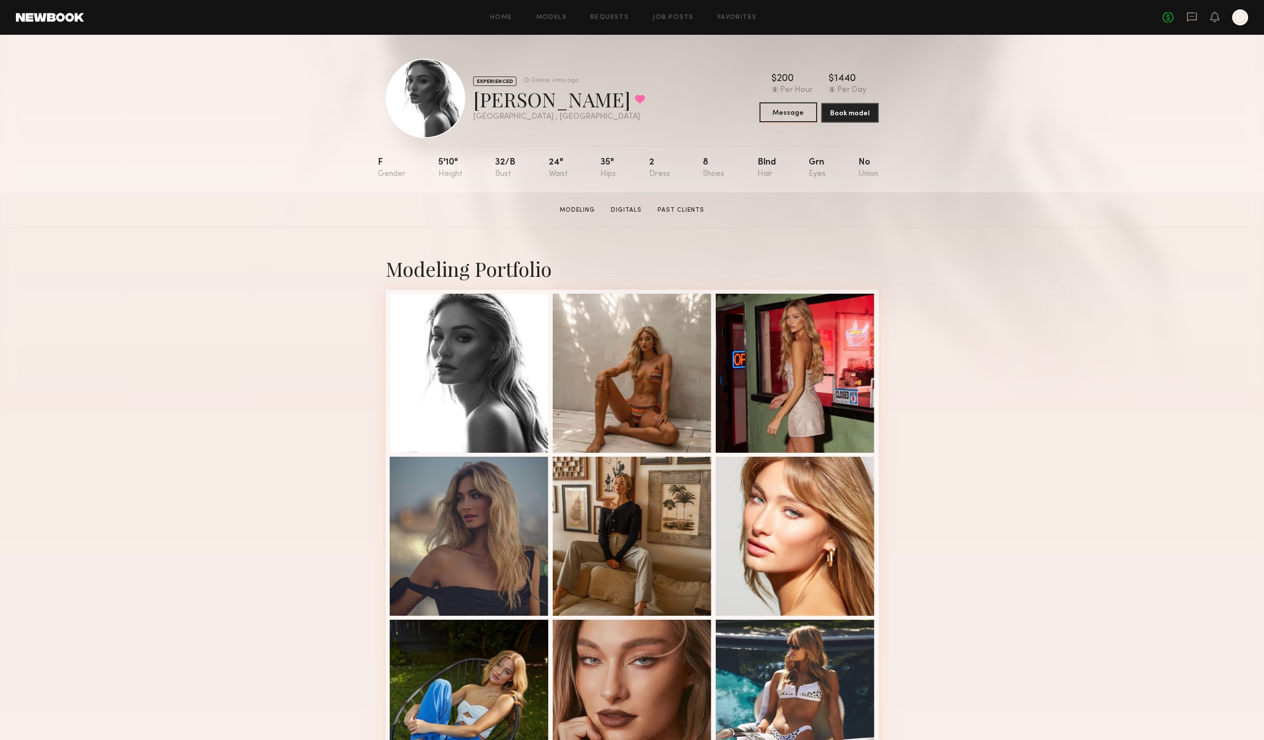
click at [799, 111] on button "Message" at bounding box center [788, 112] width 58 height 20
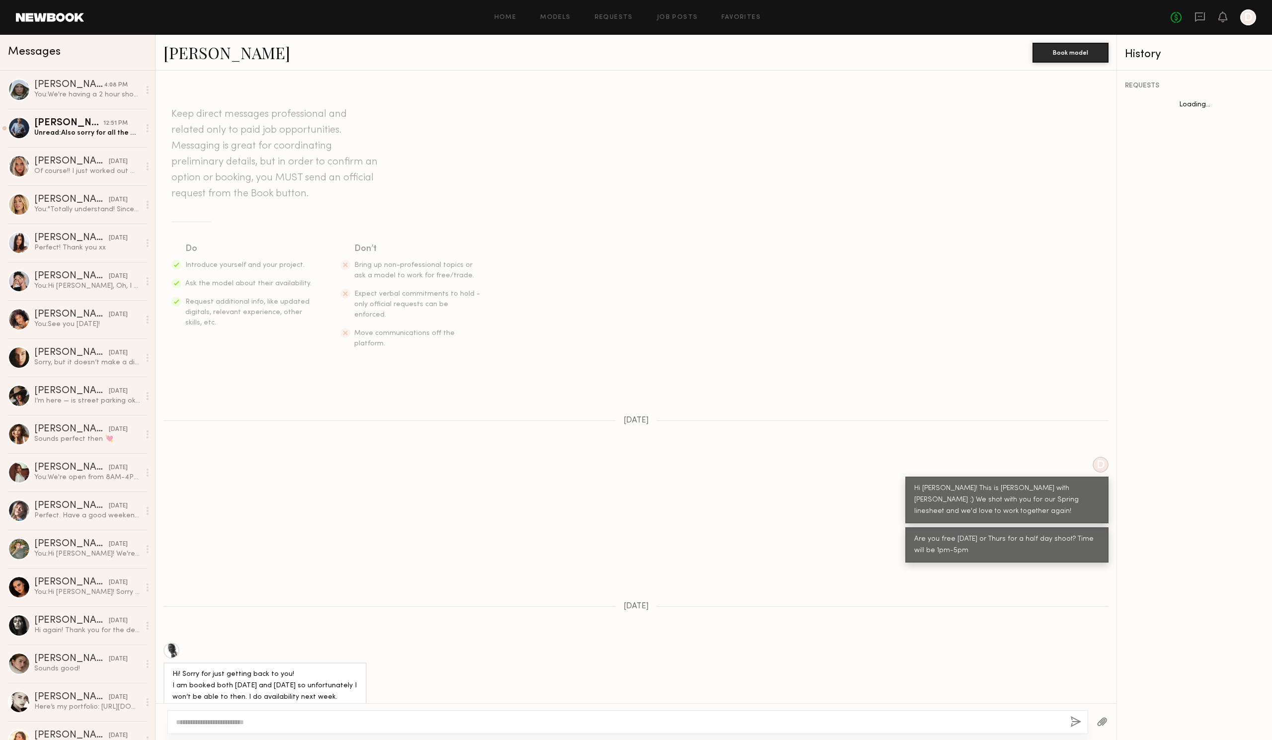
scroll to position [452, 0]
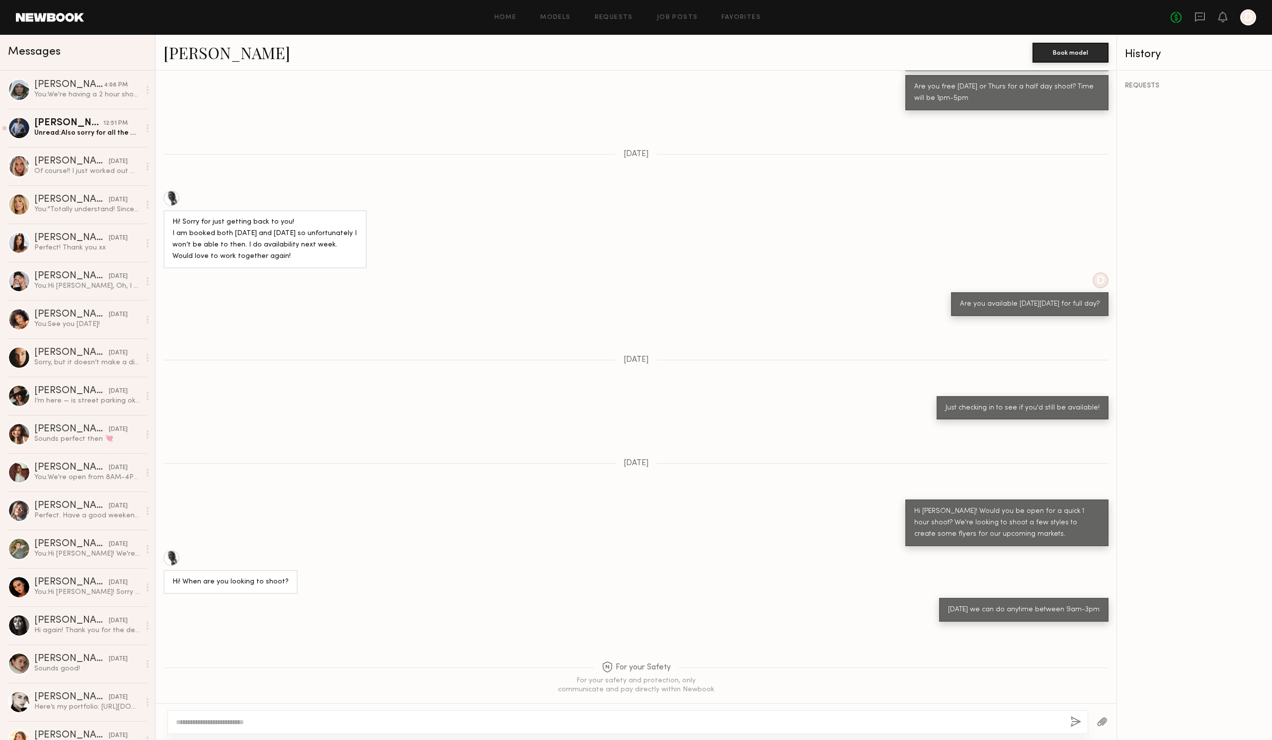
click at [564, 719] on textarea at bounding box center [619, 722] width 886 height 10
click at [248, 722] on textarea "**********" at bounding box center [619, 722] width 886 height 10
click at [420, 723] on textarea "**********" at bounding box center [619, 722] width 886 height 10
type textarea "**********"
click at [1077, 721] on button "button" at bounding box center [1075, 722] width 11 height 12
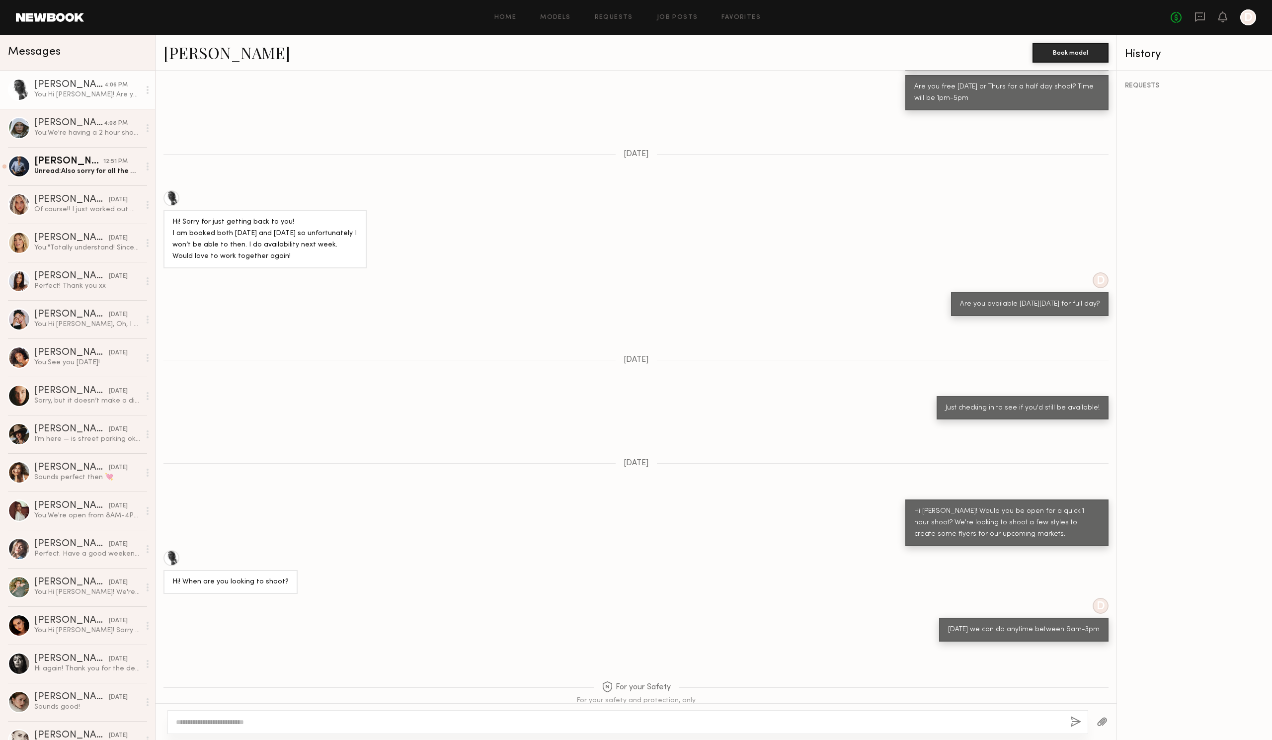
scroll to position [655, 0]
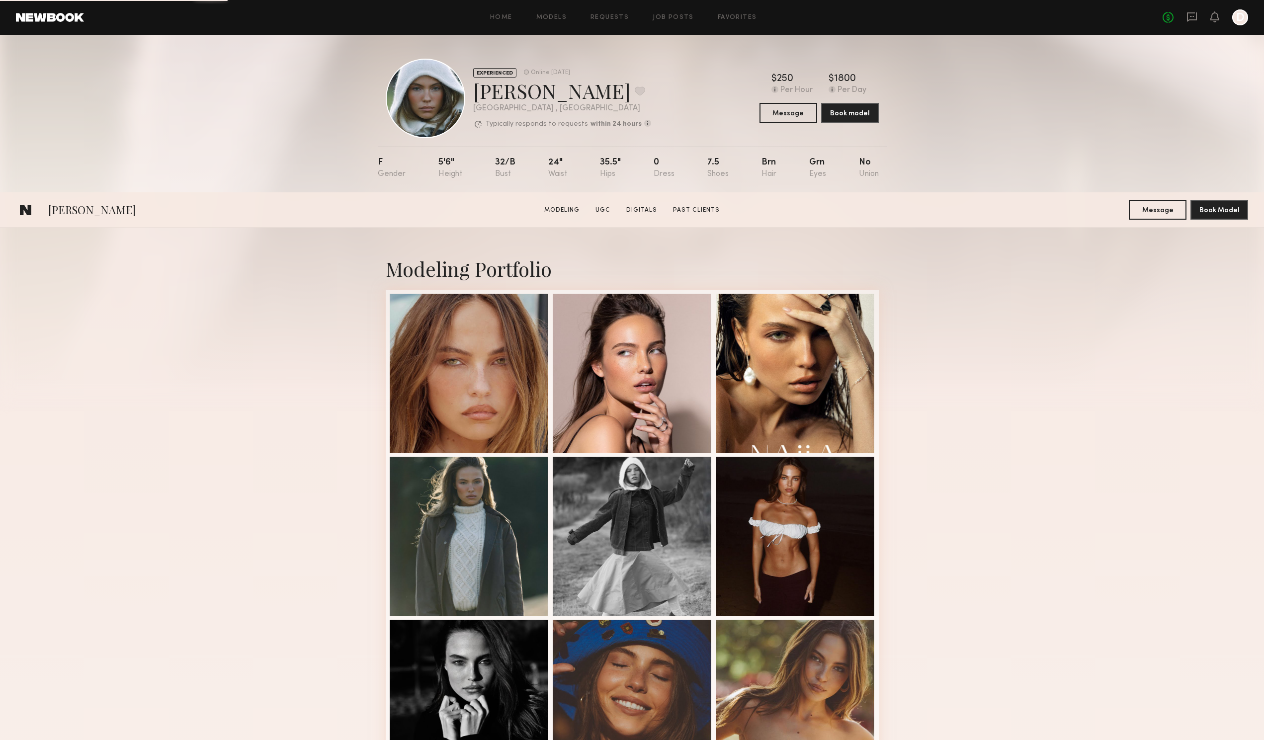
scroll to position [348, 0]
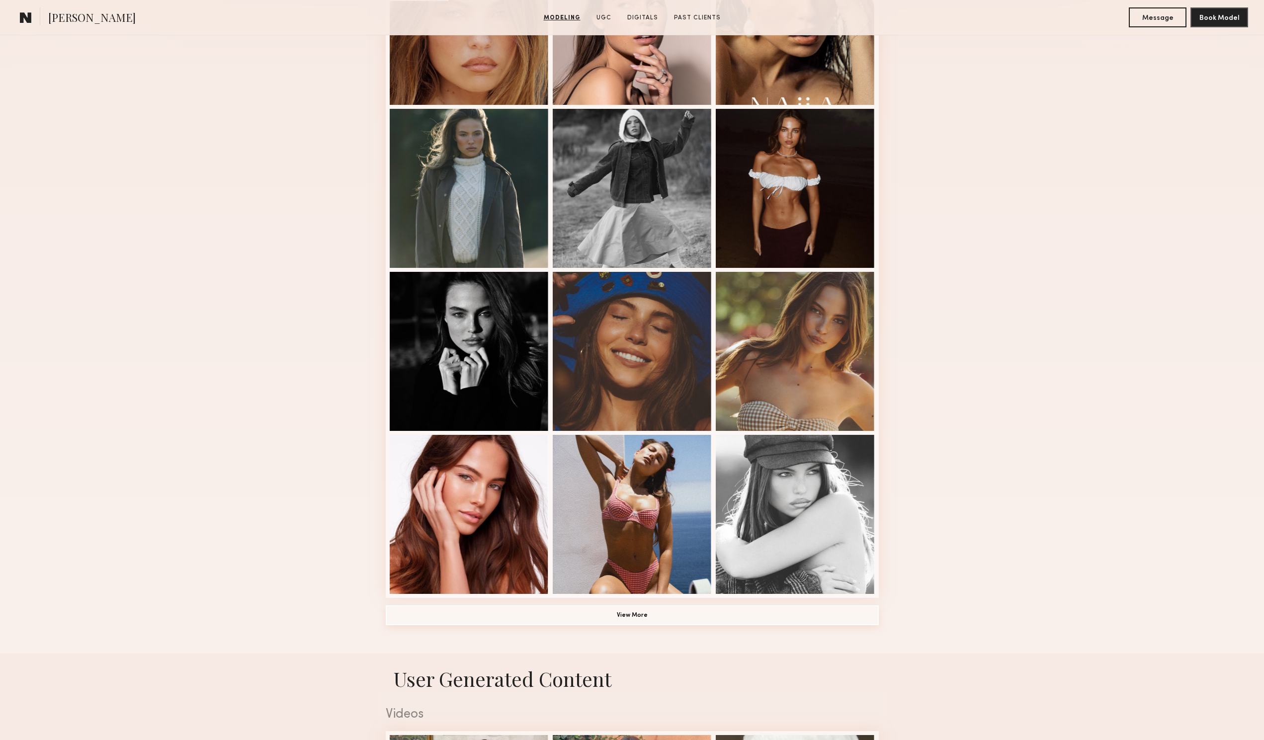
click at [656, 621] on button "View More" at bounding box center [632, 615] width 493 height 20
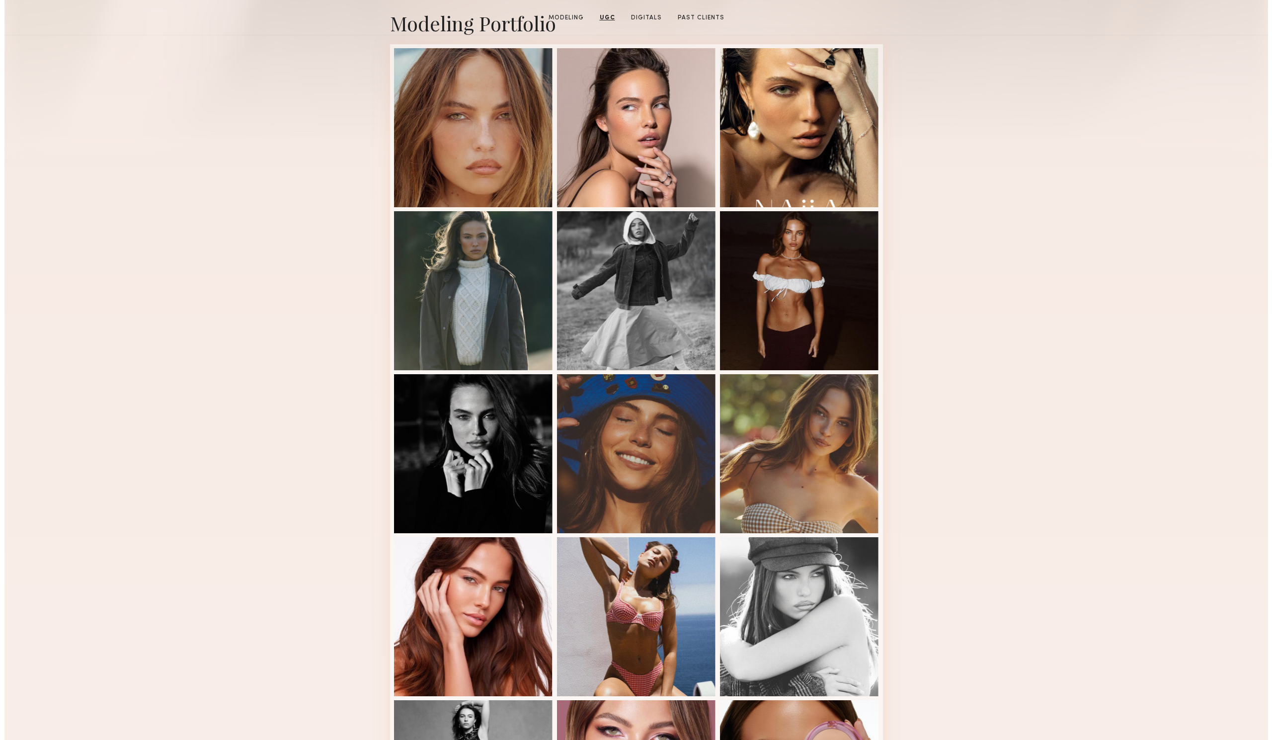
scroll to position [0, 0]
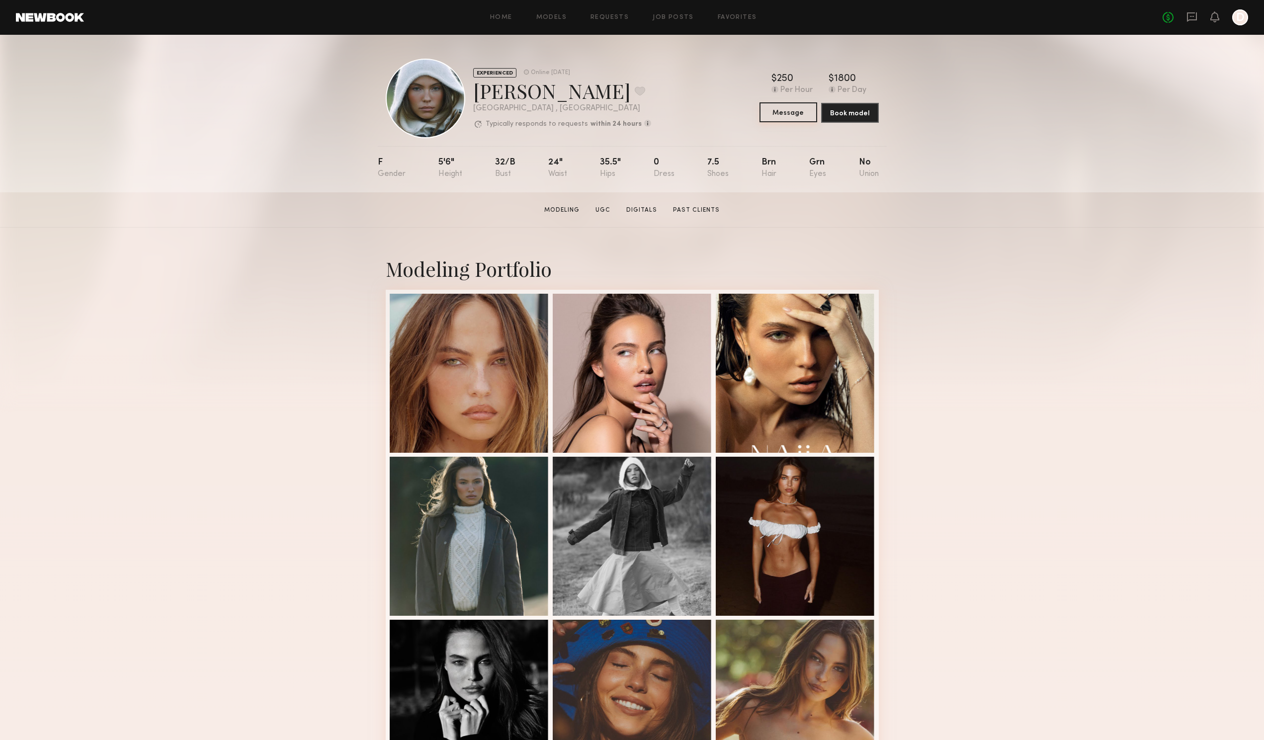
click at [795, 120] on button "Message" at bounding box center [788, 112] width 58 height 20
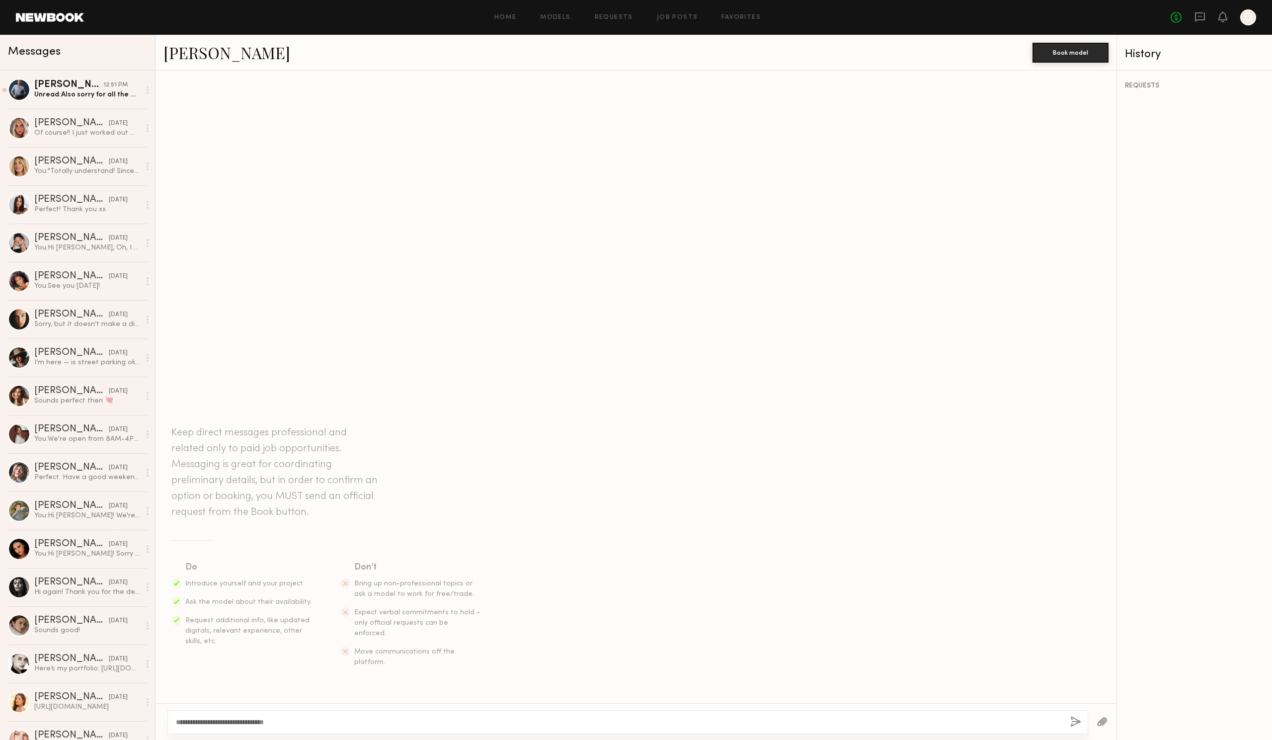
type textarea "**********"
click at [1077, 723] on button "button" at bounding box center [1075, 722] width 11 height 12
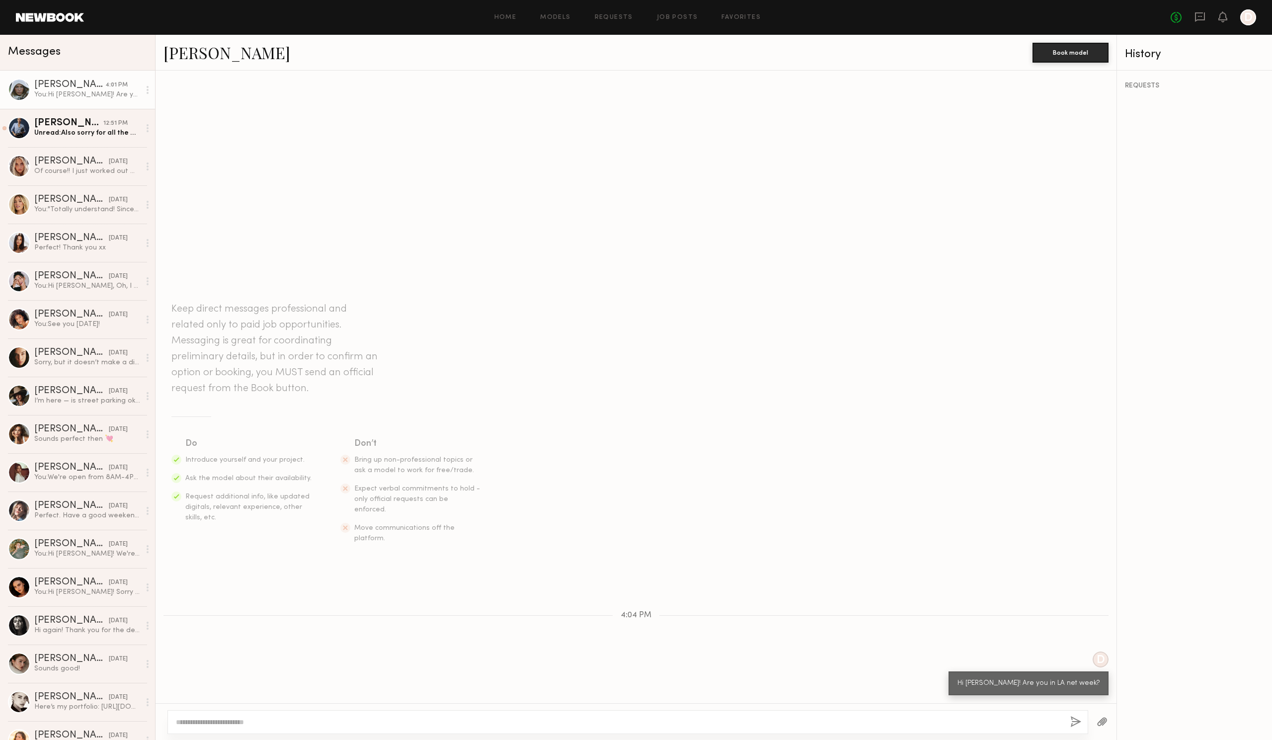
click at [1016, 726] on textarea at bounding box center [619, 722] width 886 height 10
drag, startPoint x: 261, startPoint y: 725, endPoint x: 224, endPoint y: 727, distance: 37.3
click at [224, 727] on div "**********" at bounding box center [627, 722] width 921 height 24
drag, startPoint x: 374, startPoint y: 717, endPoint x: 374, endPoint y: 724, distance: 7.5
click at [374, 719] on div "**********" at bounding box center [627, 722] width 921 height 24
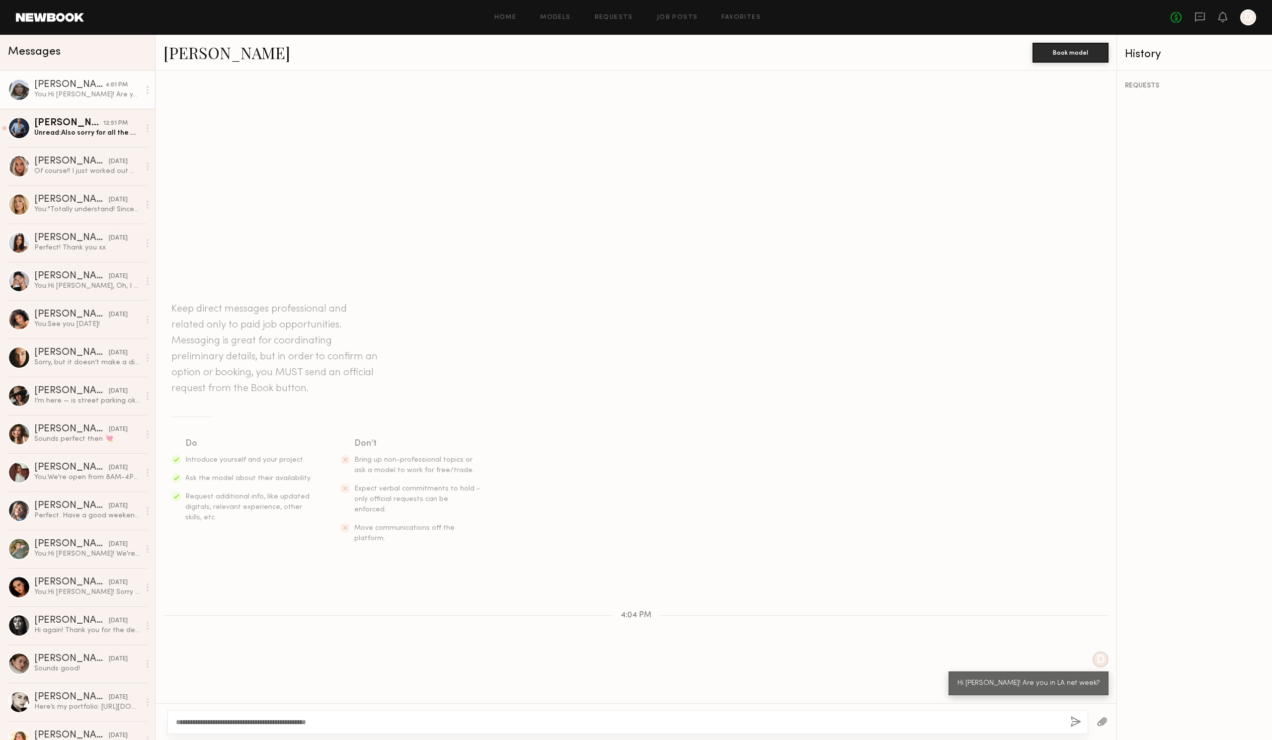
click at [374, 727] on div "**********" at bounding box center [627, 722] width 921 height 24
click at [352, 720] on textarea "**********" at bounding box center [619, 722] width 886 height 10
type textarea "**********"
click at [1073, 725] on button "button" at bounding box center [1075, 722] width 11 height 12
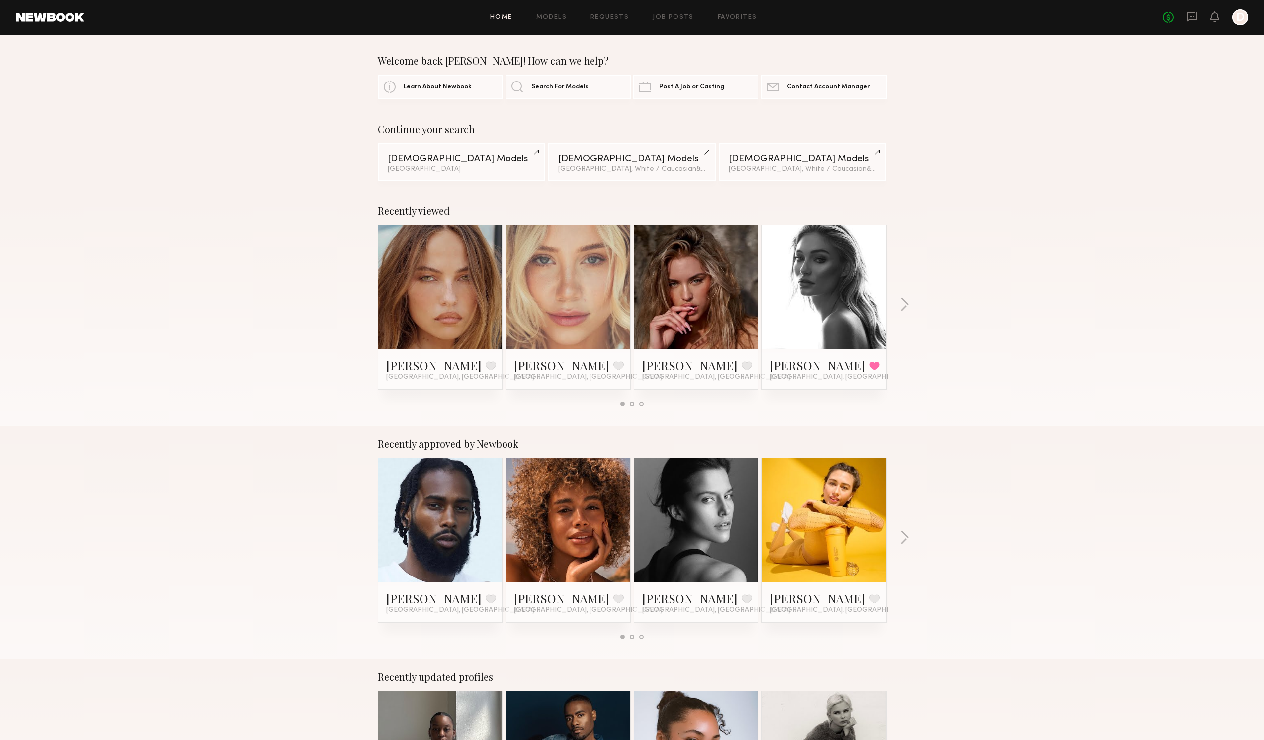
click at [560, 26] on header "Home Models Requests Job Posts Favorites Sign Out No fees up to $5,000 D" at bounding box center [632, 17] width 1264 height 35
click at [555, 20] on link "Models" at bounding box center [551, 17] width 30 height 6
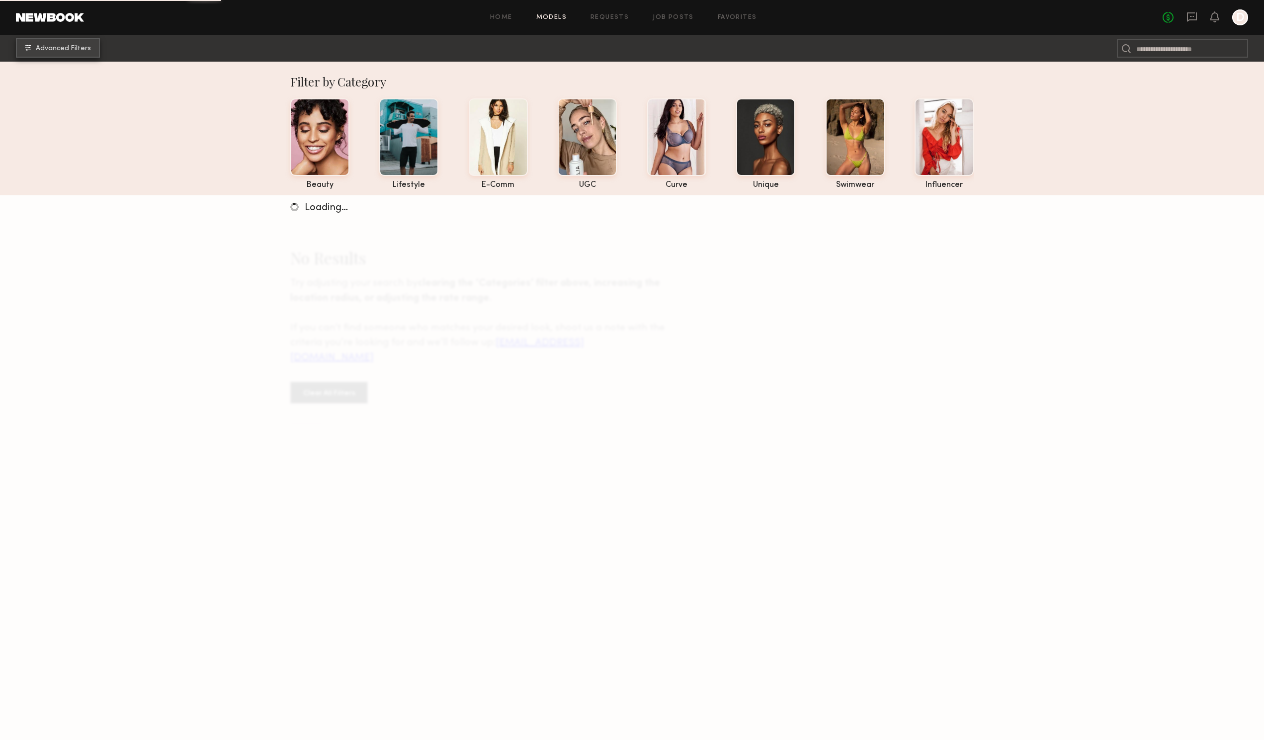
click at [75, 49] on span "Advanced Filters" at bounding box center [63, 48] width 55 height 7
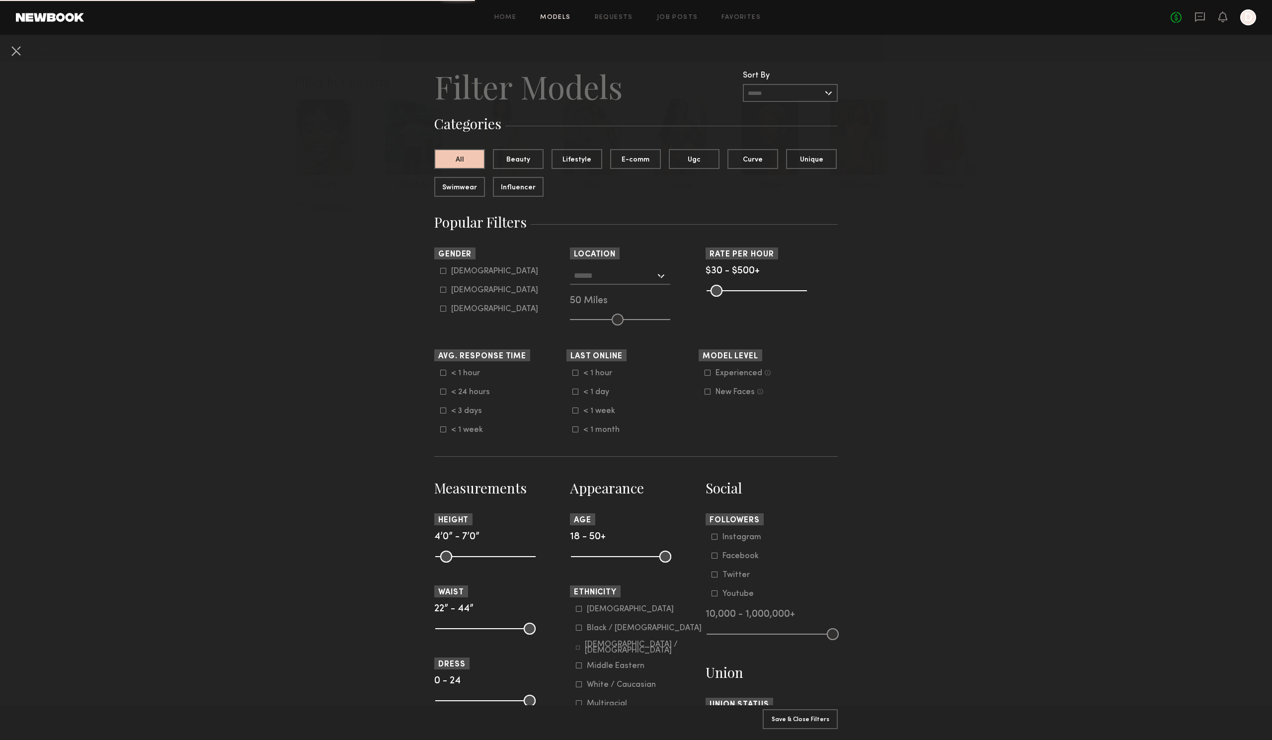
click at [624, 277] on input "text" at bounding box center [614, 275] width 81 height 17
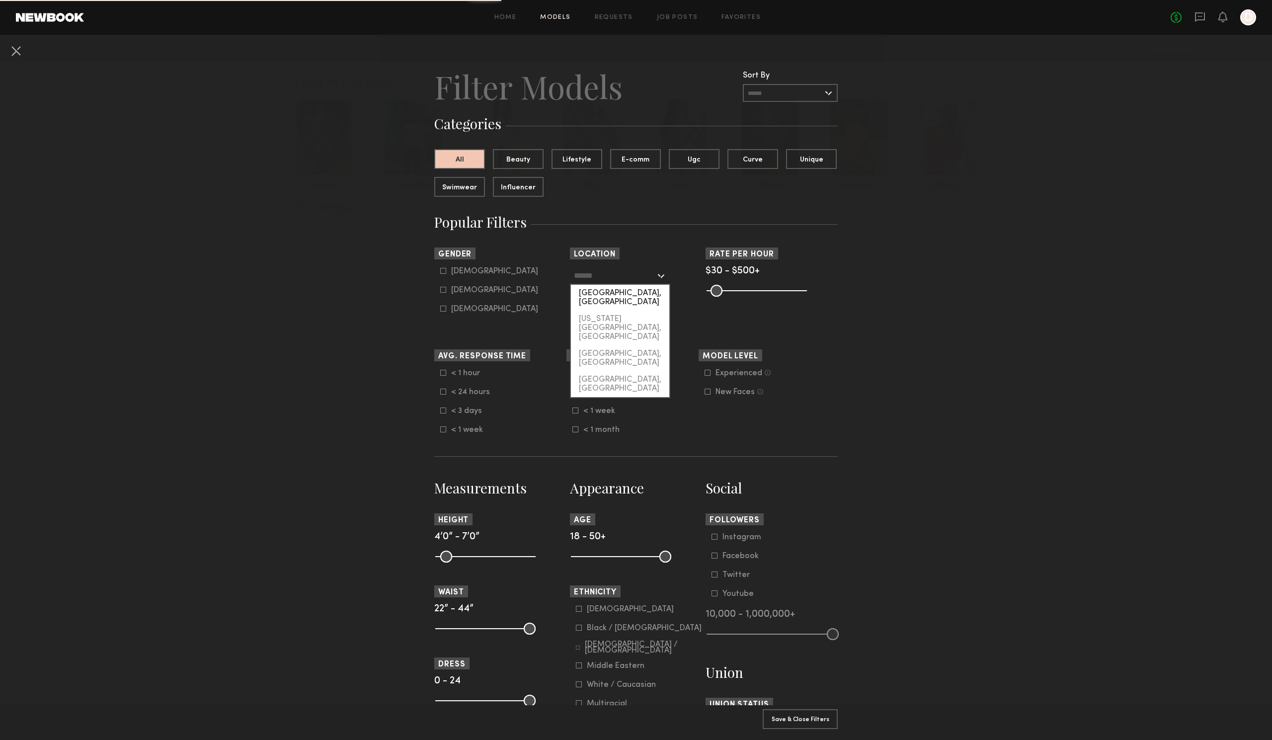
click at [605, 300] on div "[GEOGRAPHIC_DATA], [GEOGRAPHIC_DATA]" at bounding box center [620, 298] width 98 height 26
type input "**********"
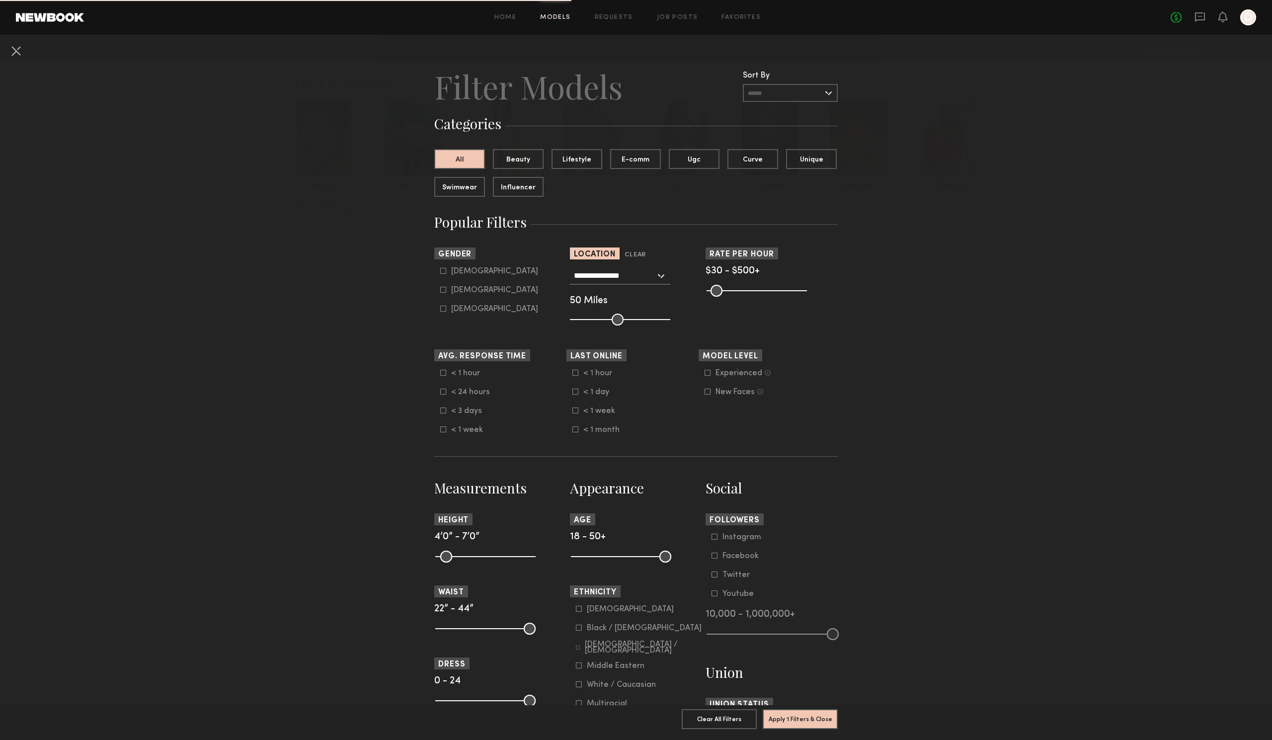
click at [465, 292] on div "Female" at bounding box center [494, 290] width 87 height 6
type input "**"
click at [814, 711] on button "Apply 2 Filters & Close" at bounding box center [800, 719] width 75 height 20
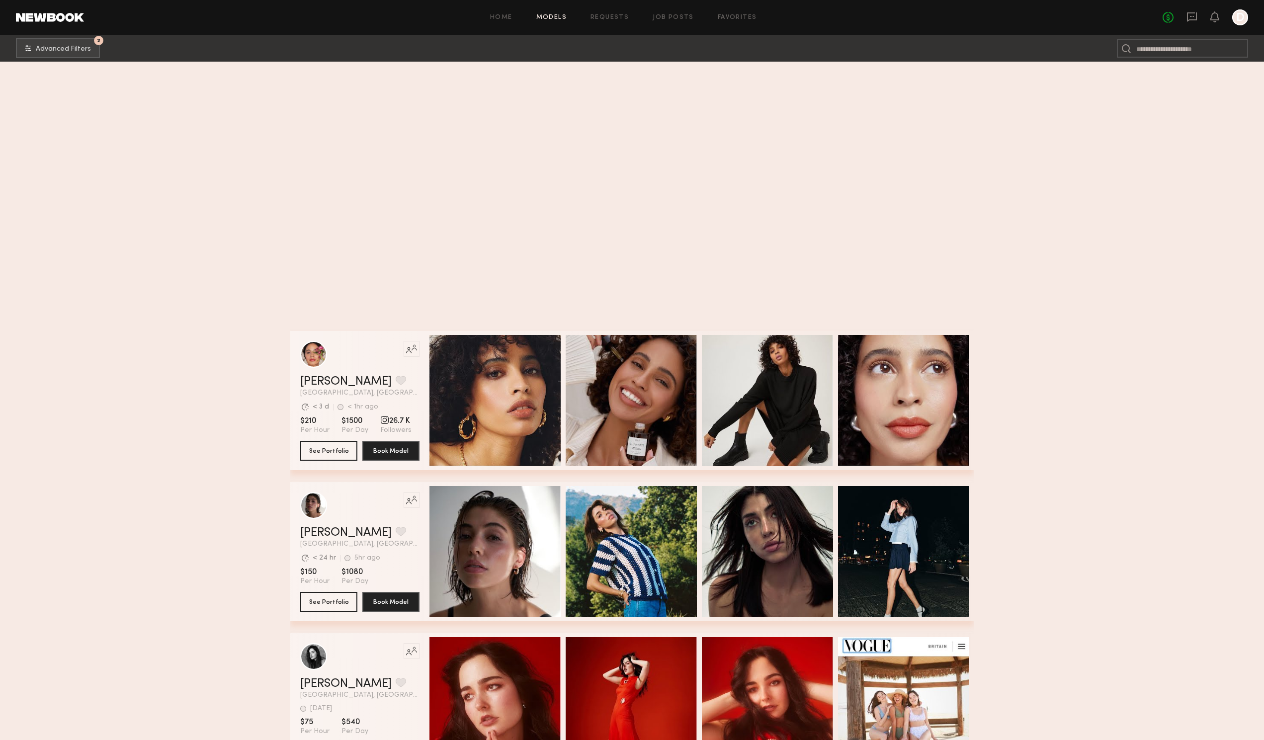
scroll to position [9008, 0]
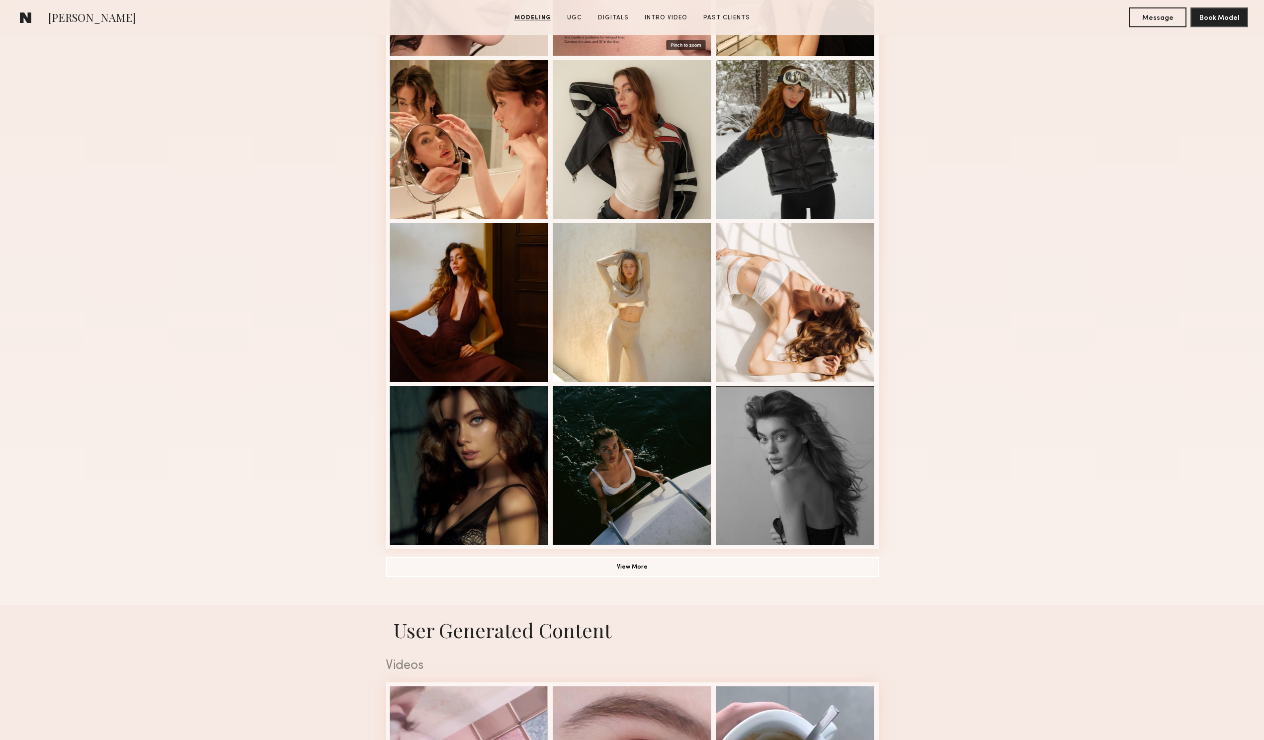
scroll to position [380, 0]
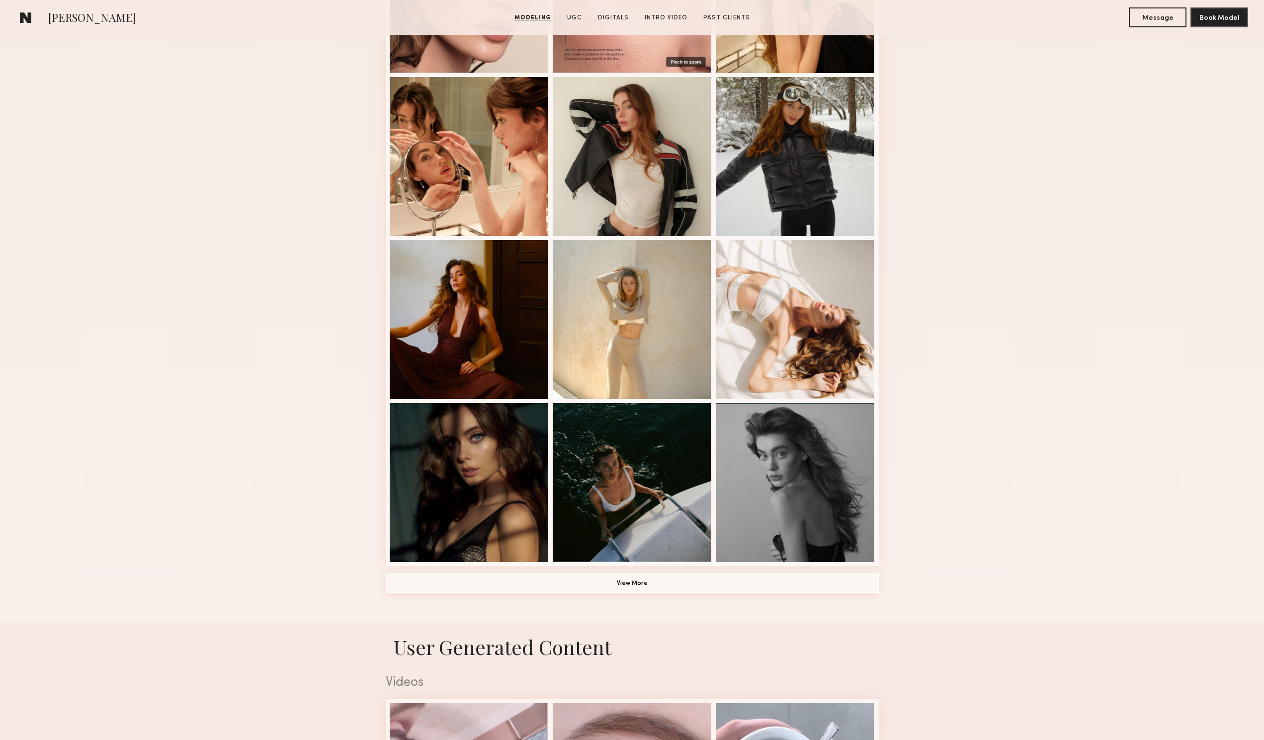
click at [603, 591] on button "View More" at bounding box center [632, 583] width 493 height 20
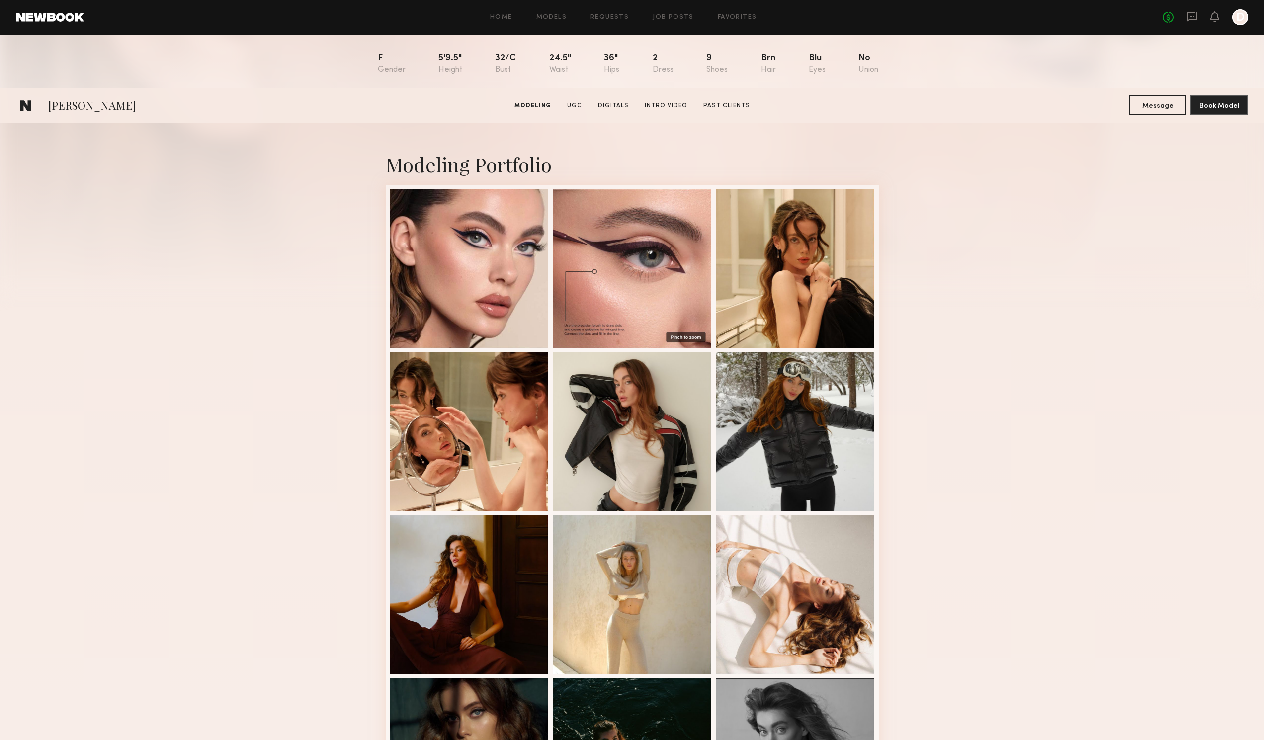
scroll to position [0, 0]
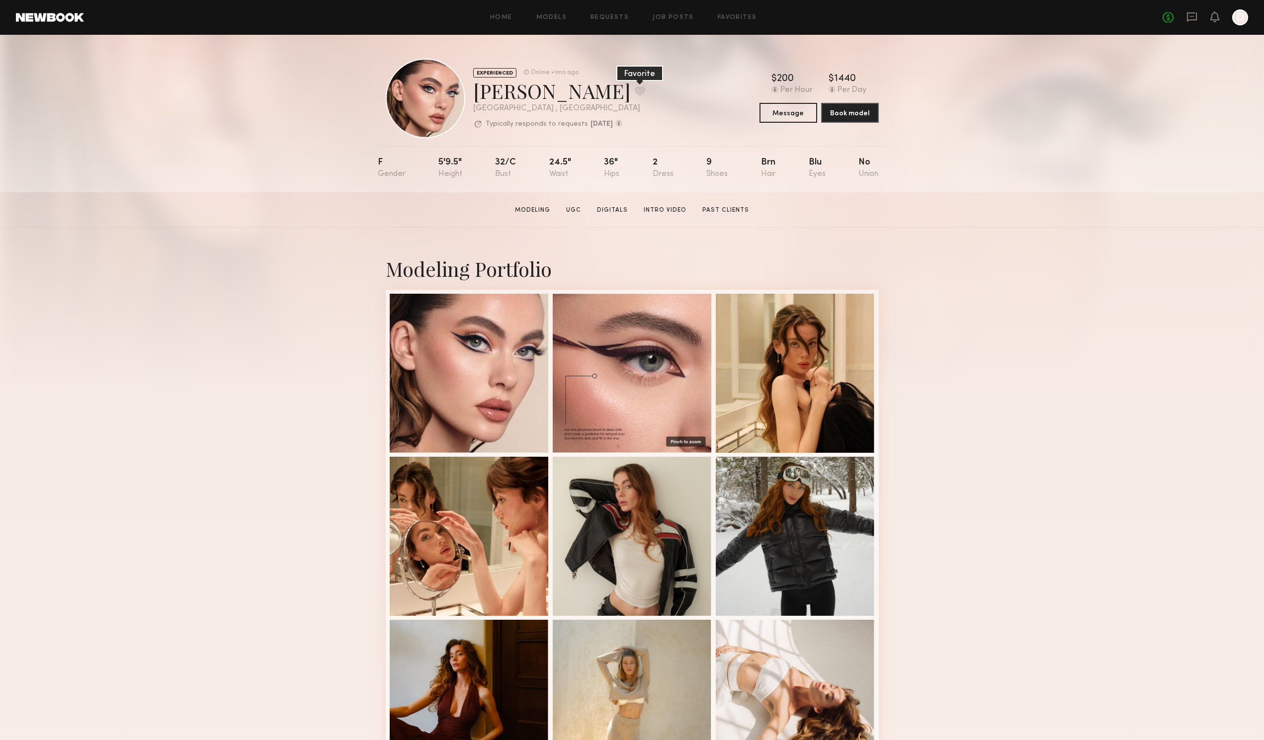
click at [635, 93] on button at bounding box center [640, 90] width 10 height 9
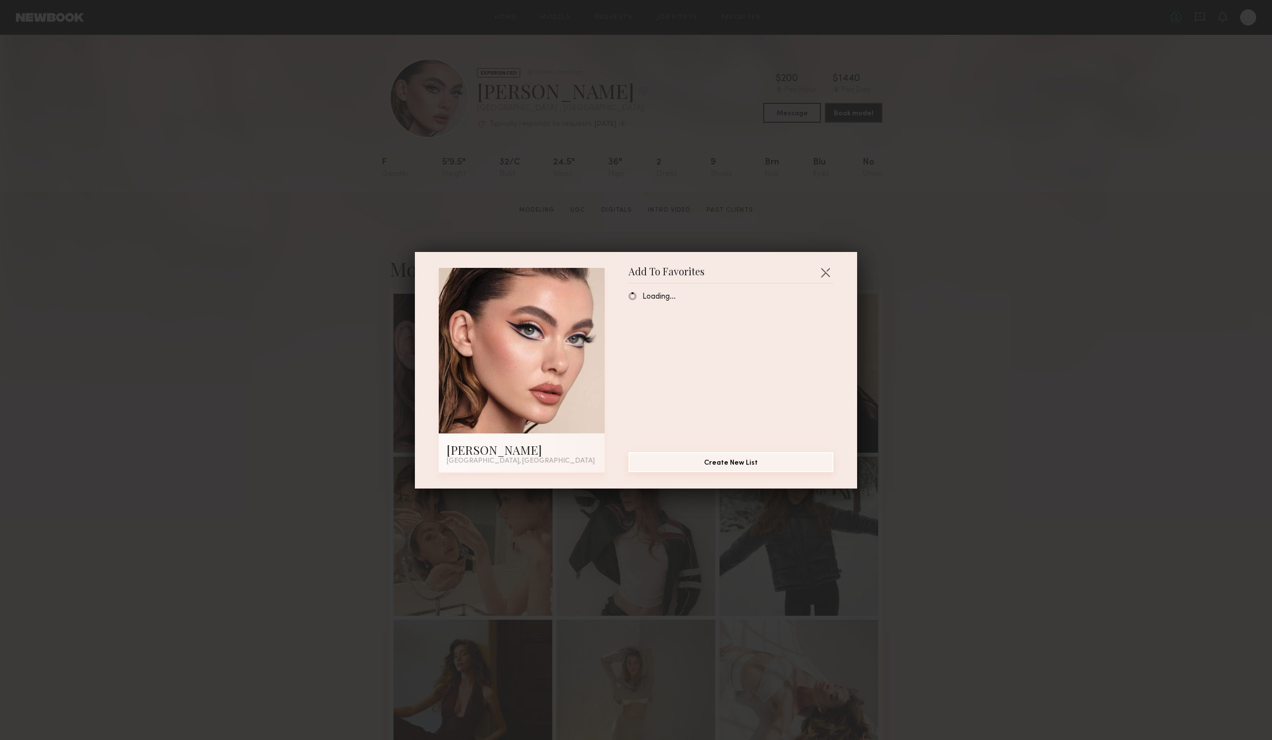
click at [727, 463] on button "Create New List" at bounding box center [731, 462] width 205 height 20
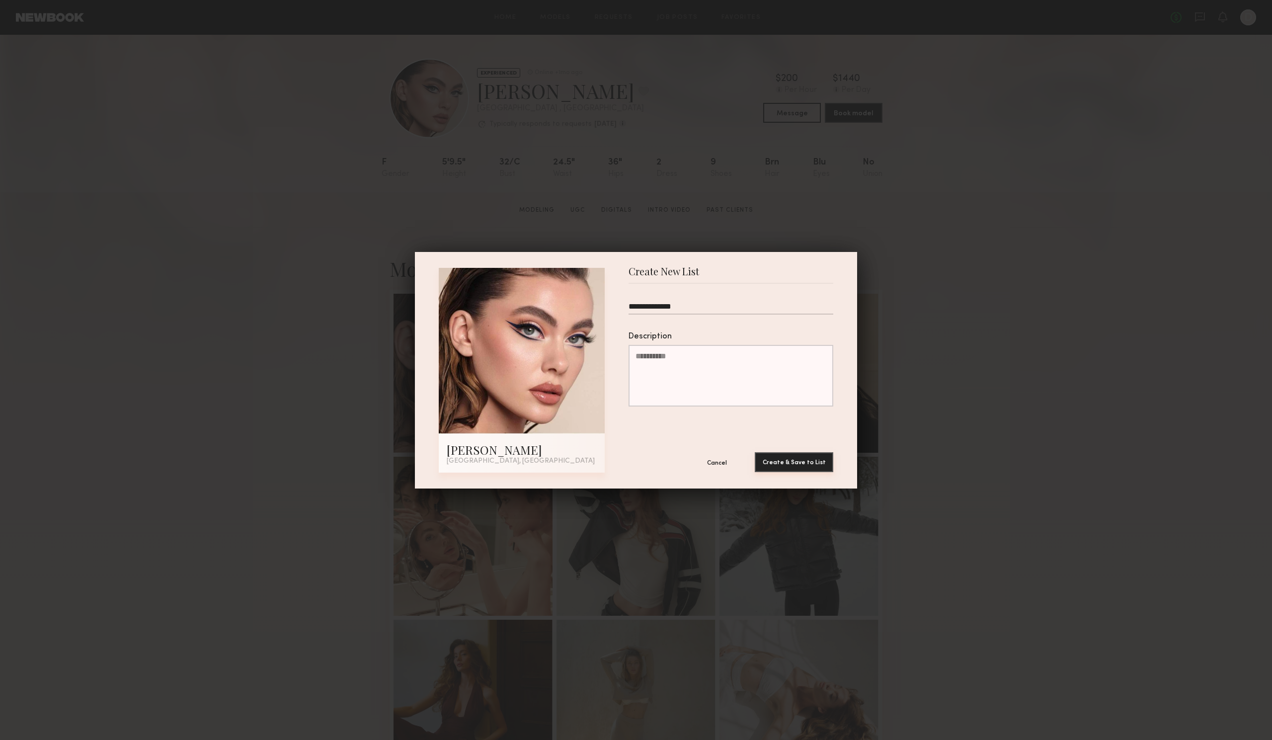
type input "**********"
click at [794, 461] on button "Create & Save to List" at bounding box center [794, 462] width 79 height 20
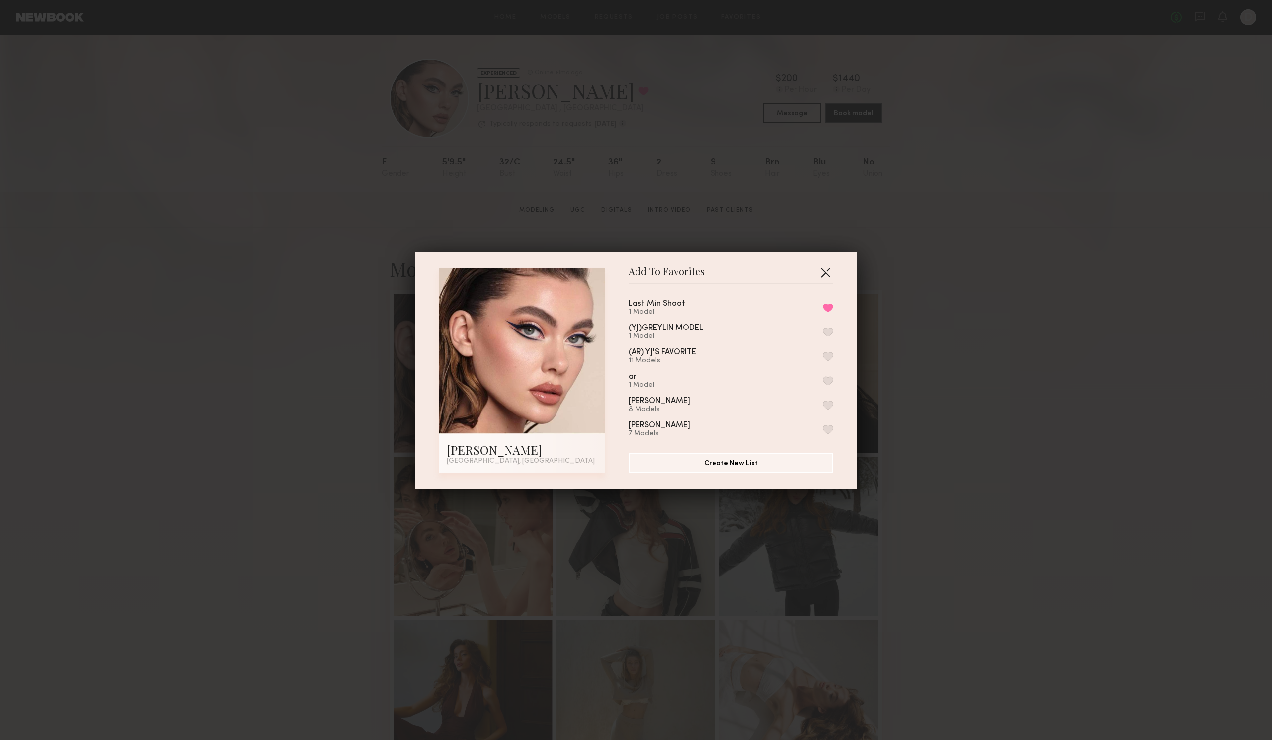
click at [819, 268] on button "button" at bounding box center [825, 272] width 16 height 16
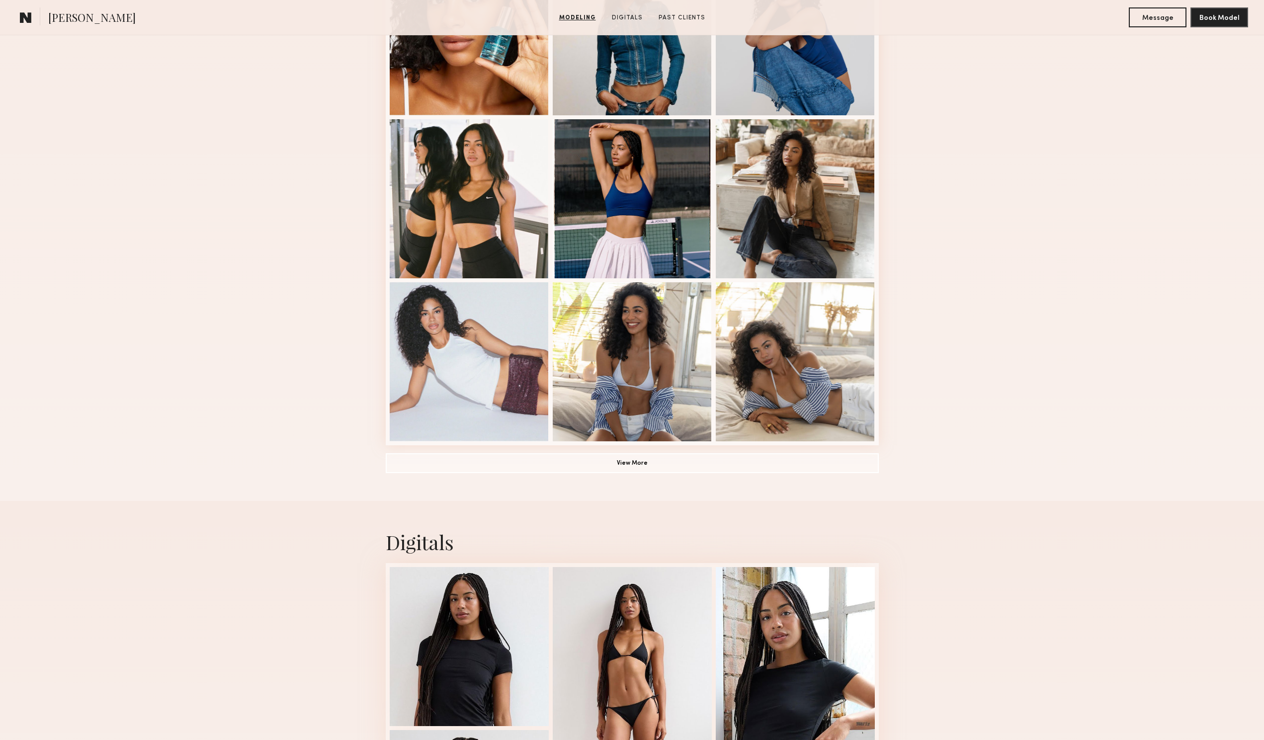
scroll to position [497, 0]
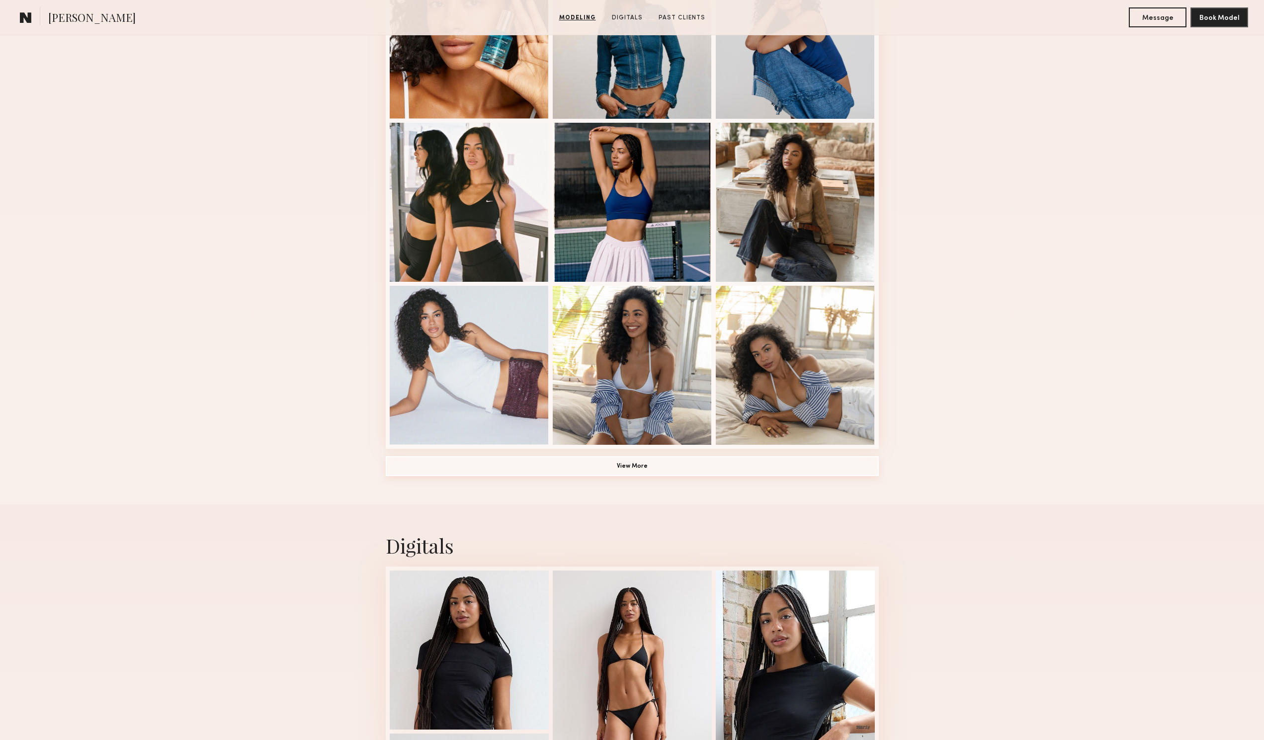
click at [698, 468] on button "View More" at bounding box center [632, 466] width 493 height 20
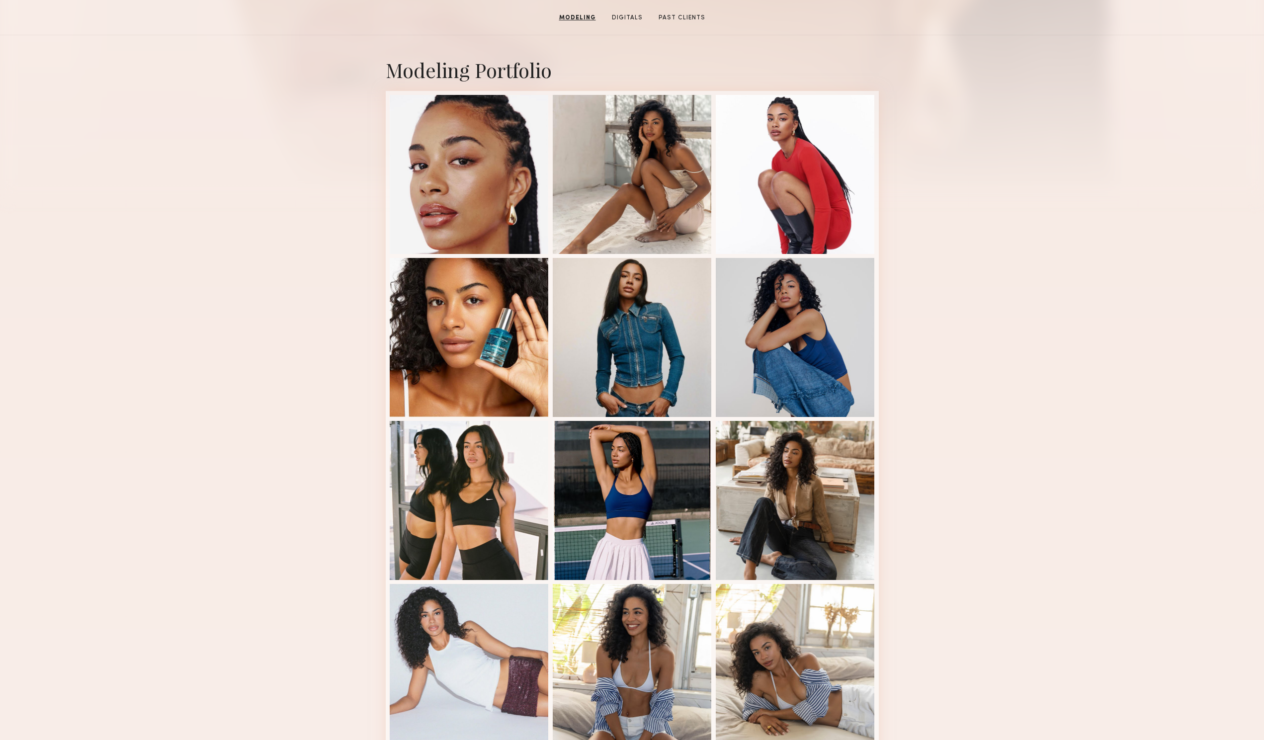
scroll to position [0, 0]
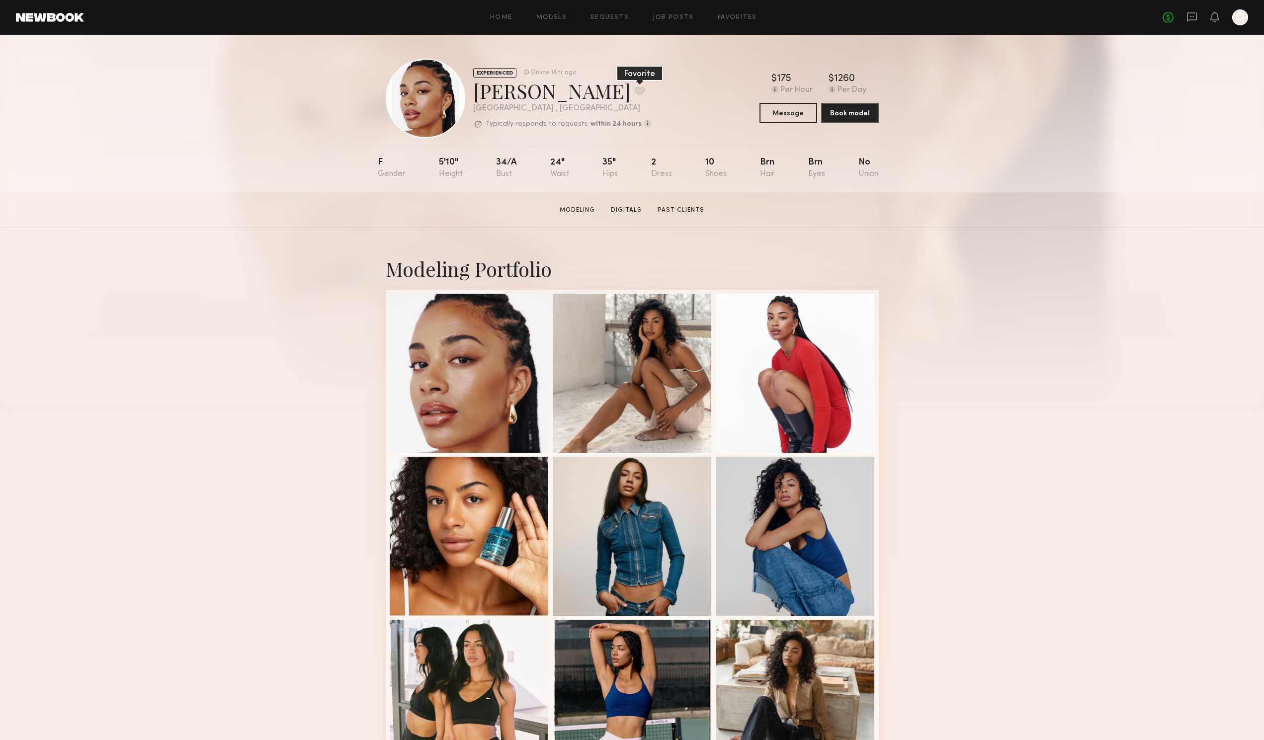
click at [635, 86] on button at bounding box center [640, 90] width 10 height 9
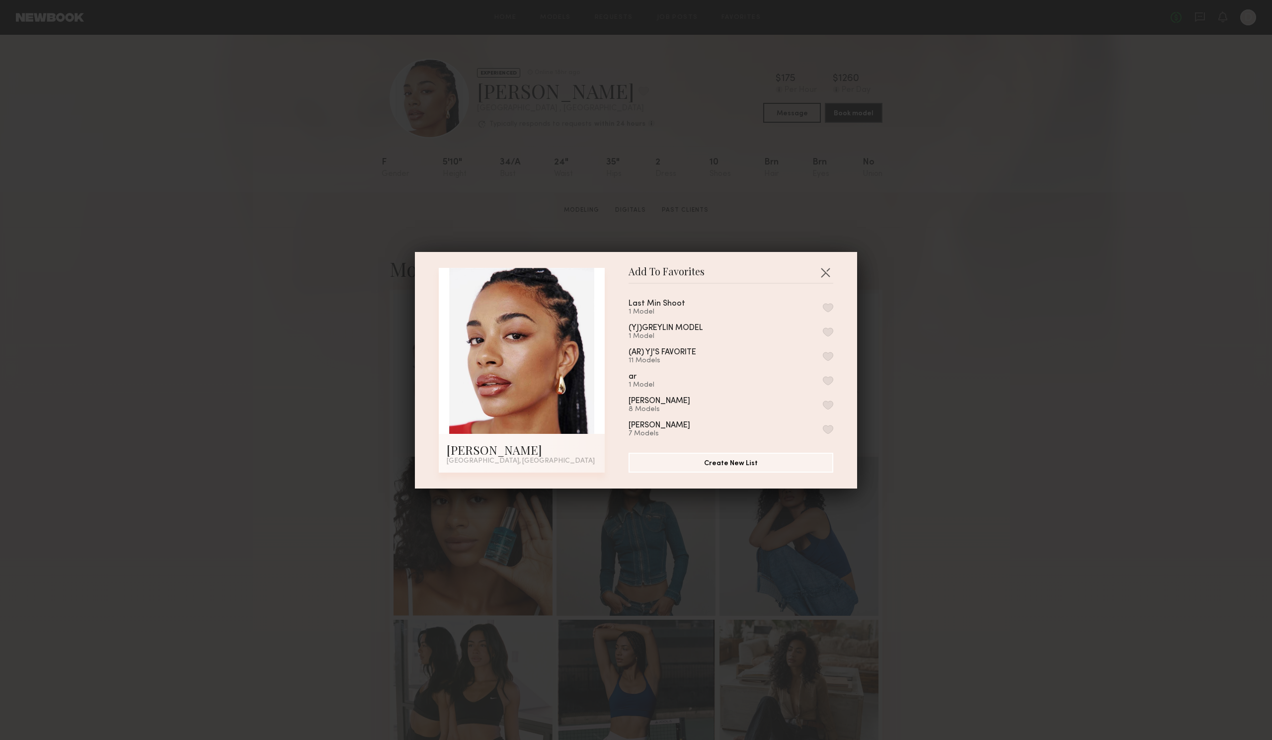
click at [823, 305] on button "button" at bounding box center [828, 307] width 10 height 9
click at [824, 271] on button "button" at bounding box center [825, 272] width 16 height 16
